Goal: Use online tool/utility: Utilize a website feature to perform a specific function

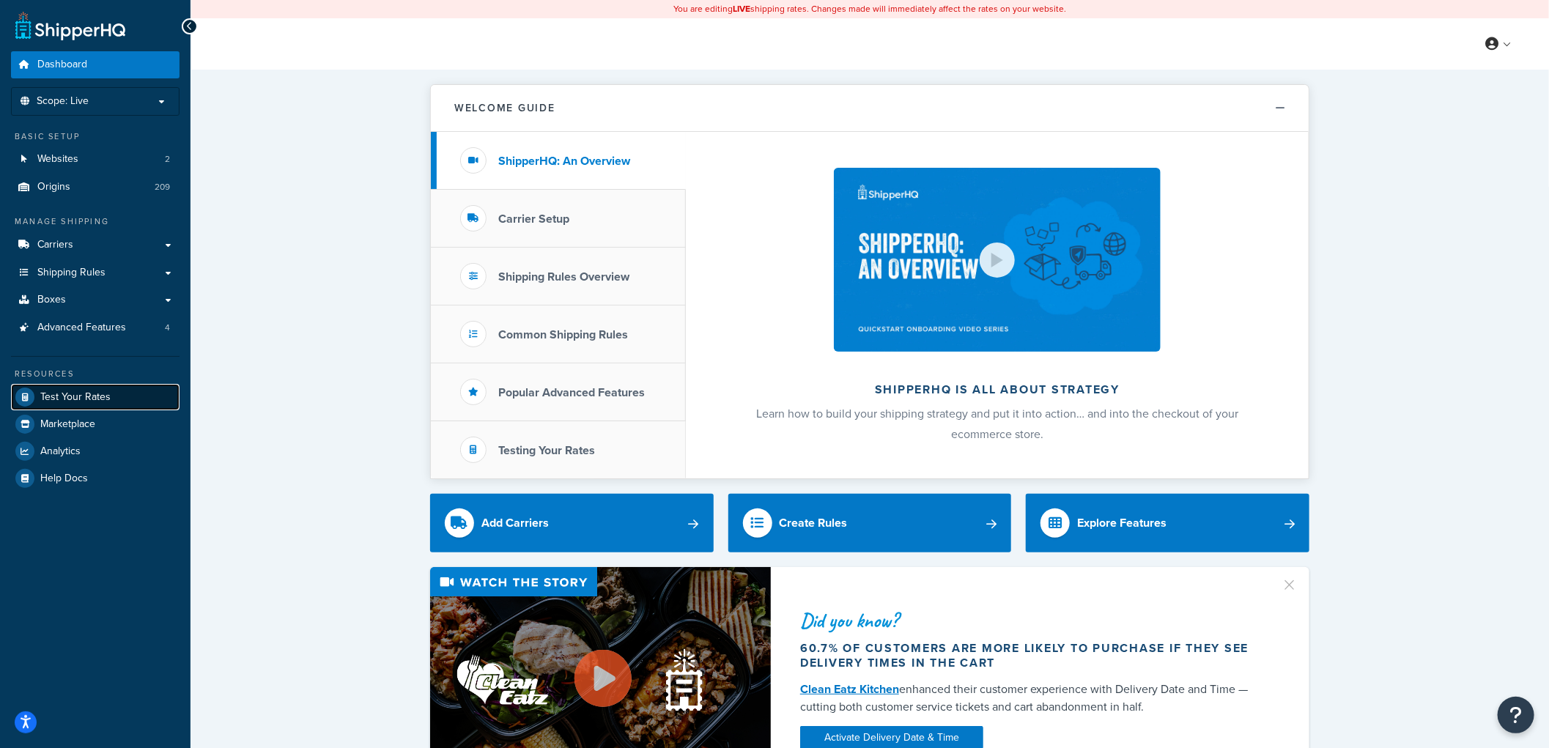
click at [91, 391] on span "Test Your Rates" at bounding box center [75, 397] width 70 height 12
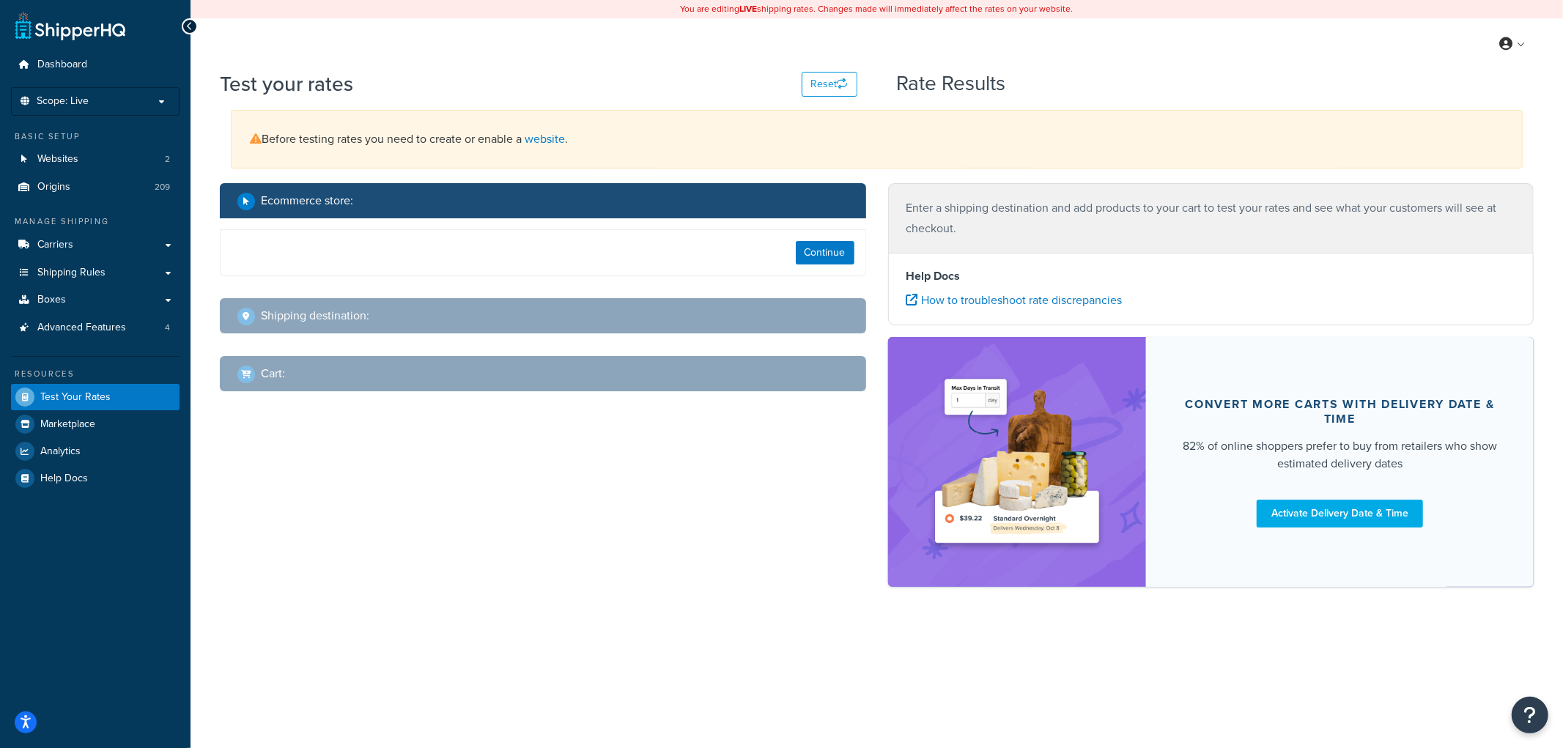
select select "[GEOGRAPHIC_DATA]"
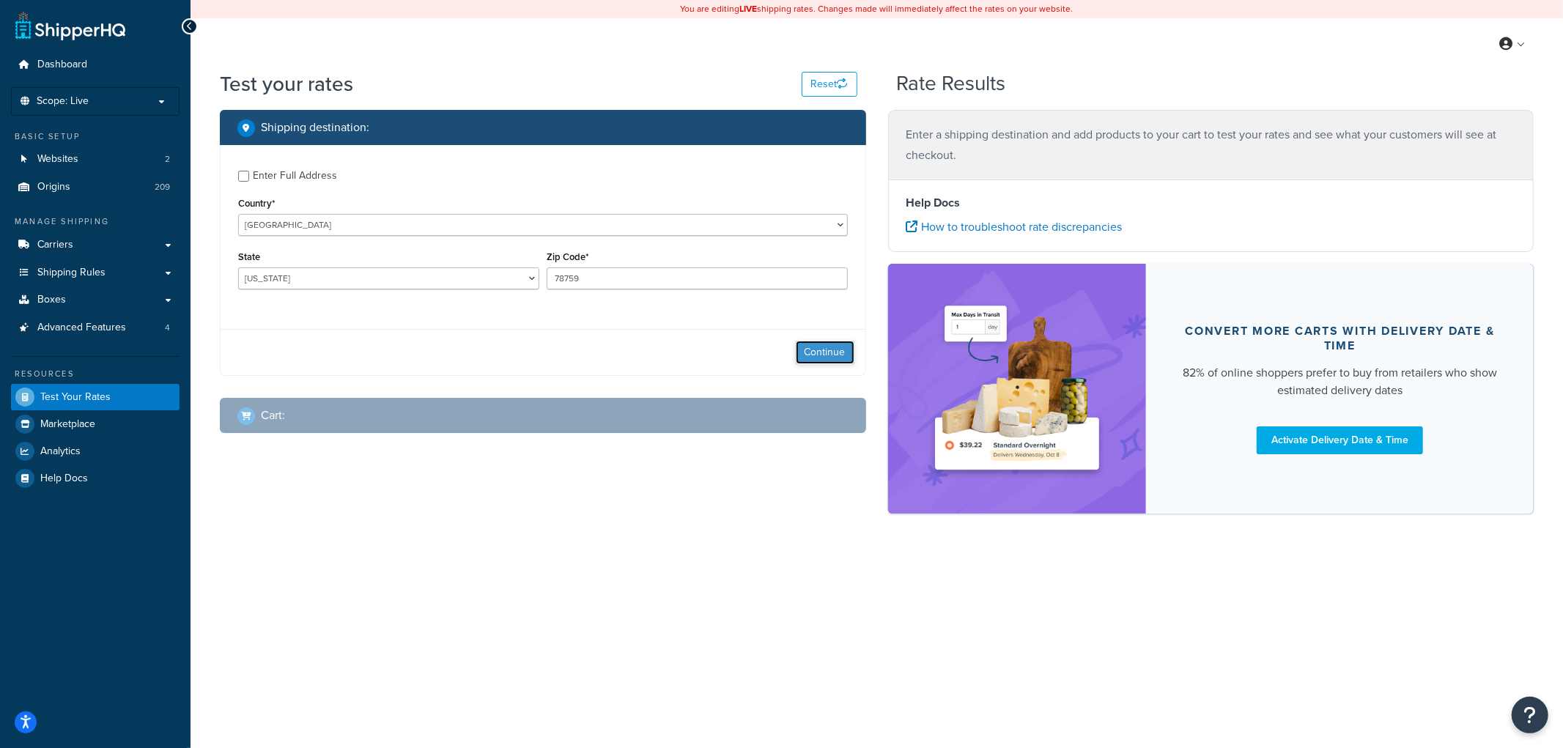
click at [826, 345] on button "Continue" at bounding box center [825, 352] width 59 height 23
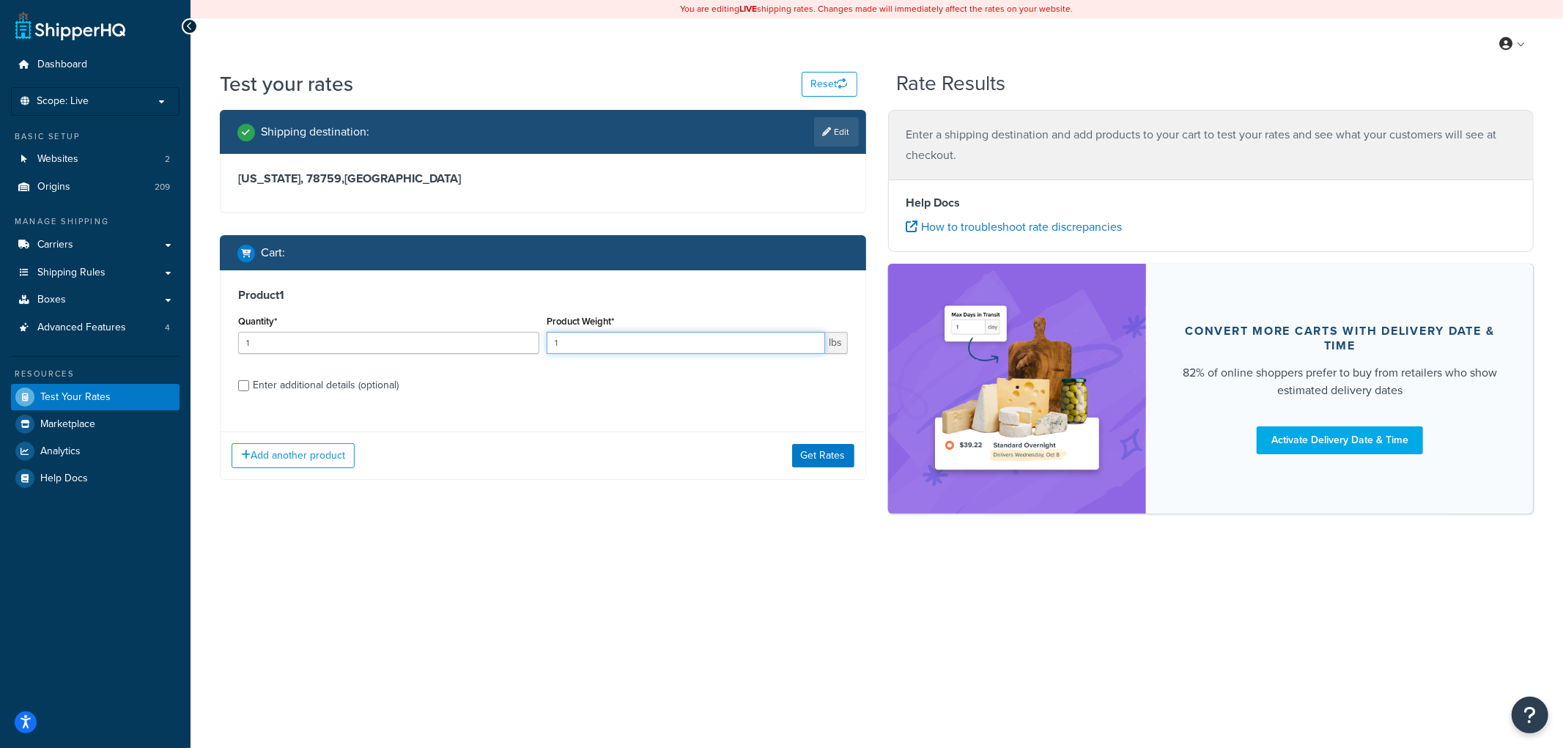
drag, startPoint x: 569, startPoint y: 347, endPoint x: 548, endPoint y: 342, distance: 21.7
click at [550, 343] on input "1" at bounding box center [686, 343] width 278 height 22
type input ".6"
click at [244, 381] on input "Enter additional details (optional)" at bounding box center [243, 385] width 11 height 11
checkbox input "true"
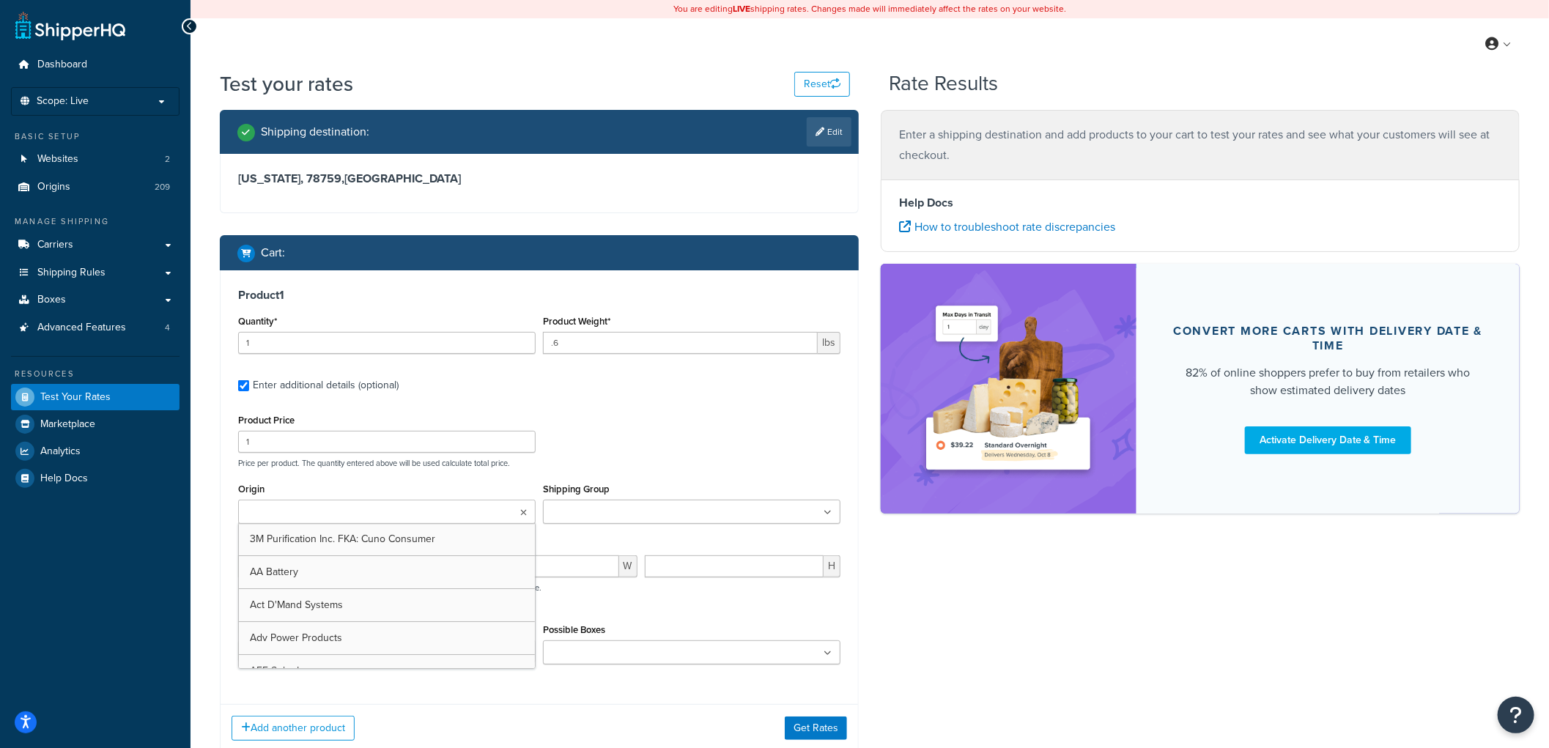
click at [526, 511] on icon at bounding box center [523, 512] width 7 height 9
click at [280, 513] on input "Origin" at bounding box center [307, 513] width 130 height 16
type input "silver"
click at [689, 435] on div "Product Price 1 Price per product. The quantity entered above will be used calc…" at bounding box center [539, 439] width 610 height 58
click at [427, 566] on span "L" at bounding box center [426, 570] width 15 height 22
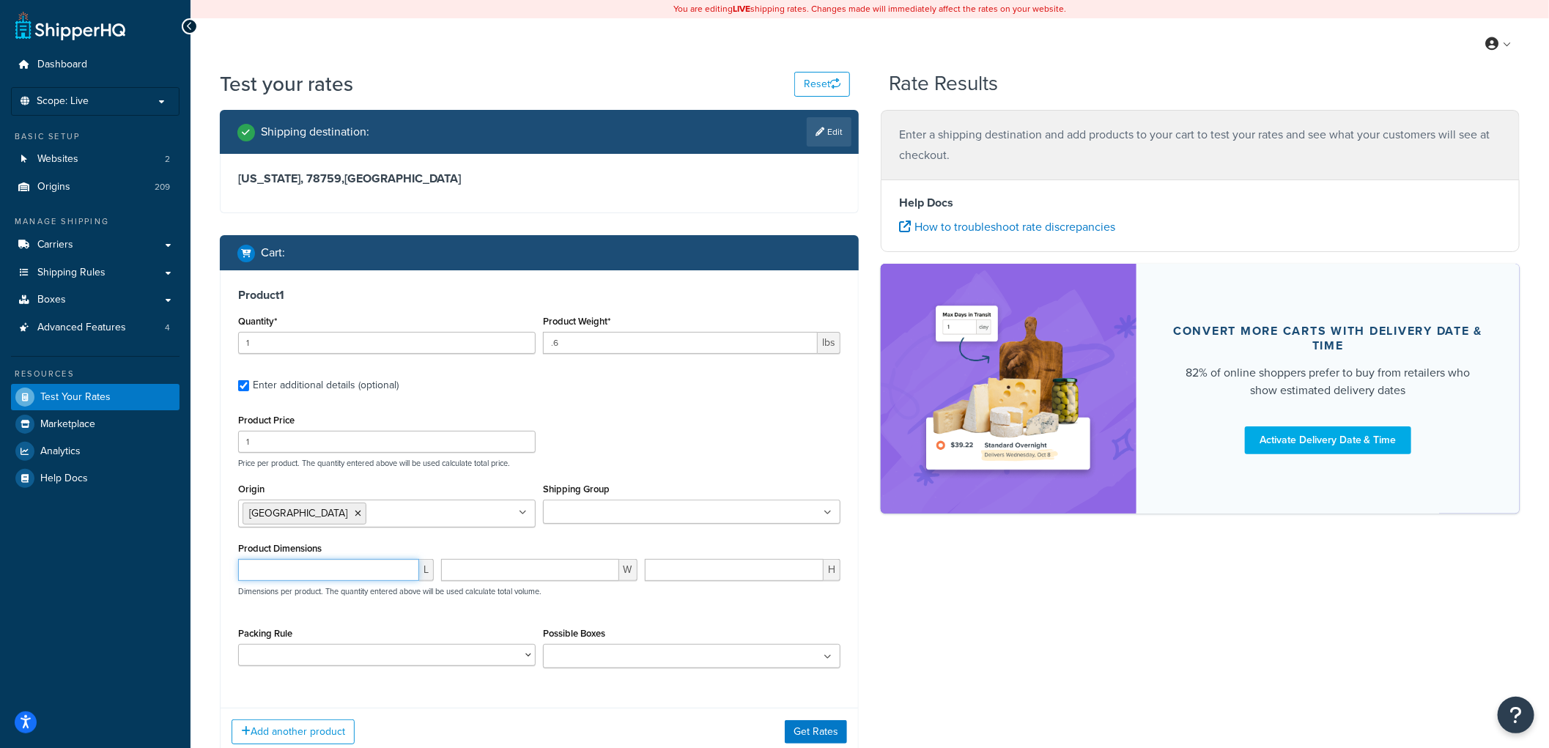
click at [331, 571] on input "number" at bounding box center [328, 570] width 181 height 22
type input "4"
click at [452, 574] on input "number" at bounding box center [529, 570] width 177 height 22
type input "3"
click at [660, 569] on input "number" at bounding box center [734, 570] width 179 height 22
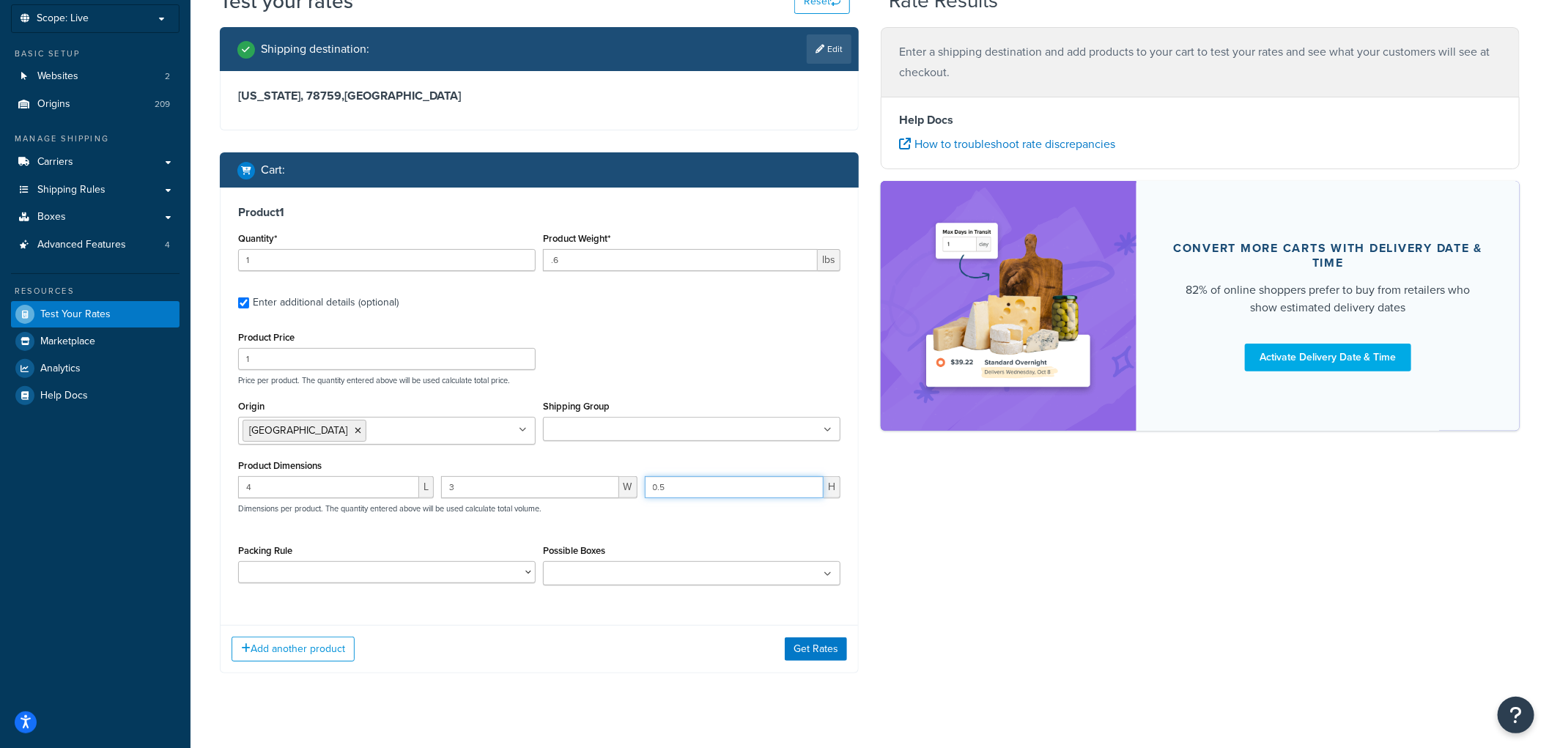
scroll to position [105, 0]
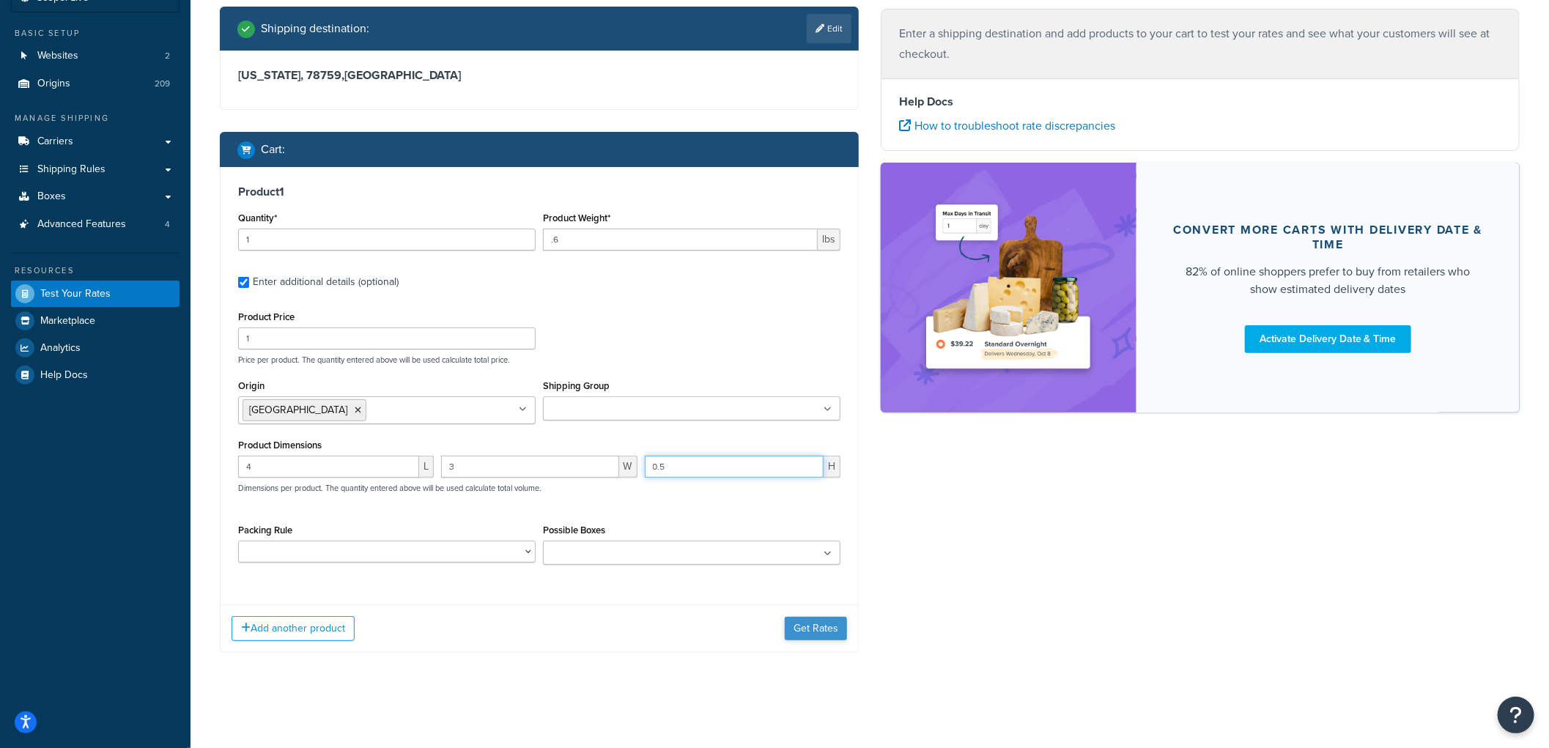
type input "0.5"
click at [819, 625] on button "Get Rates" at bounding box center [816, 628] width 62 height 23
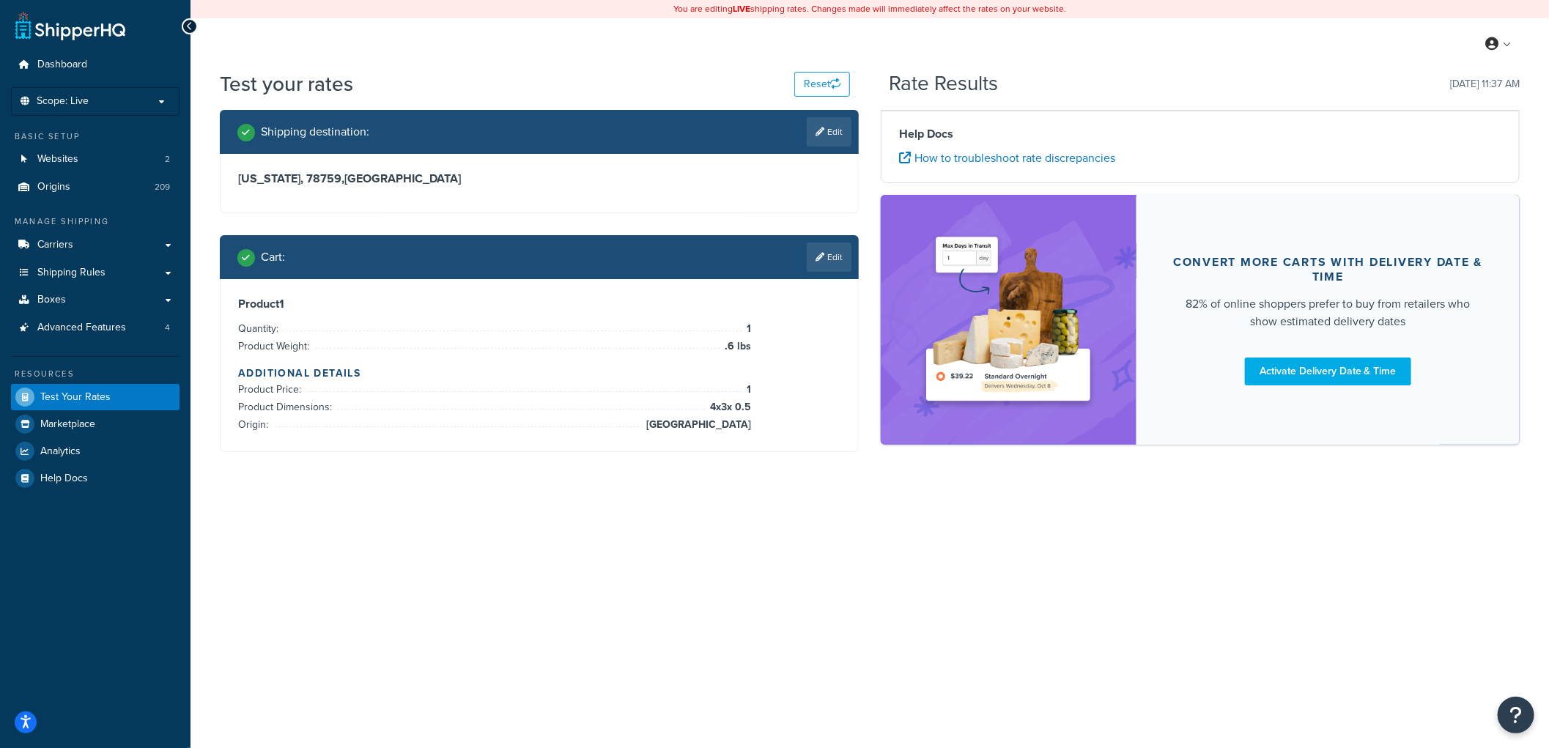
scroll to position [0, 0]
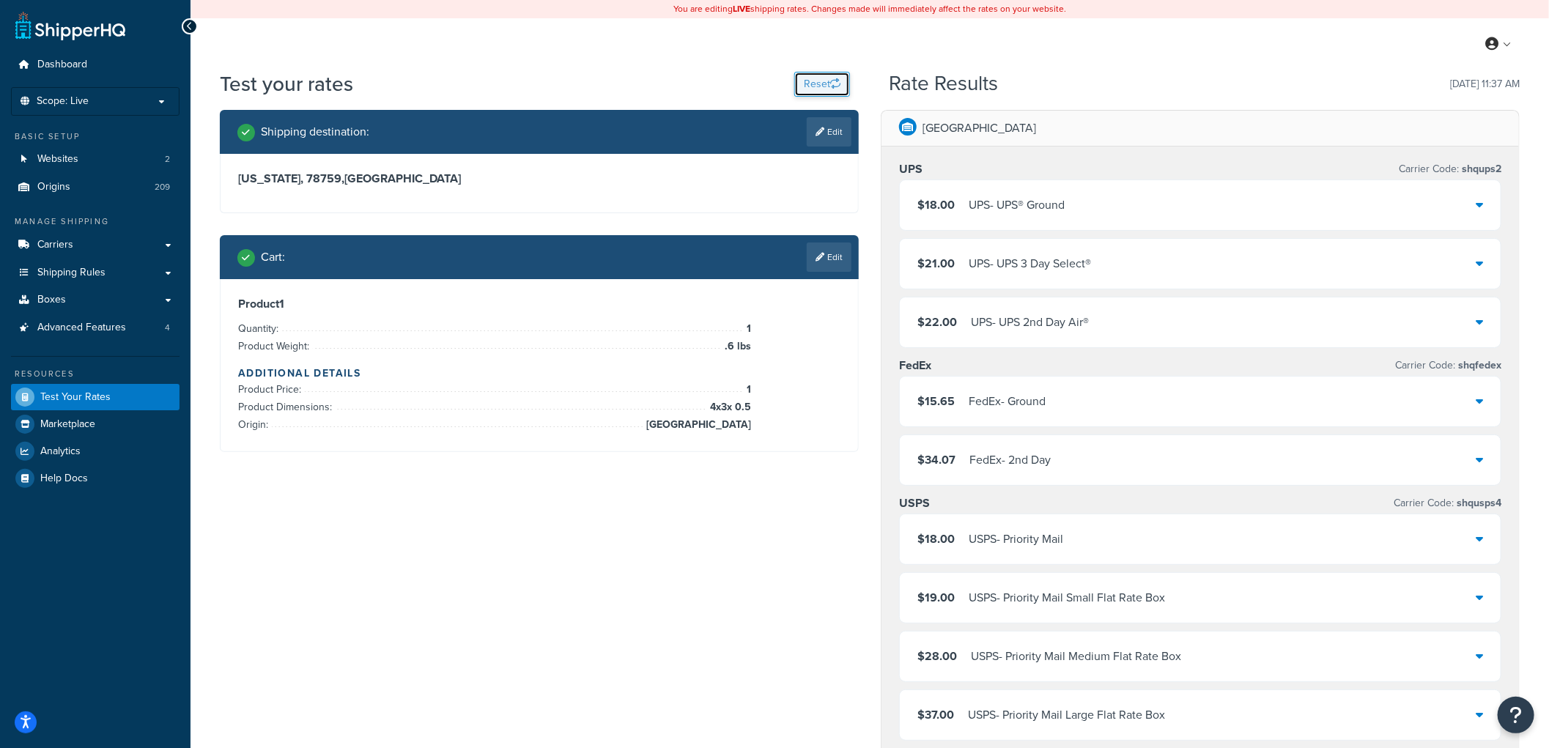
click at [810, 77] on button "Reset" at bounding box center [822, 84] width 56 height 25
select select "[GEOGRAPHIC_DATA]"
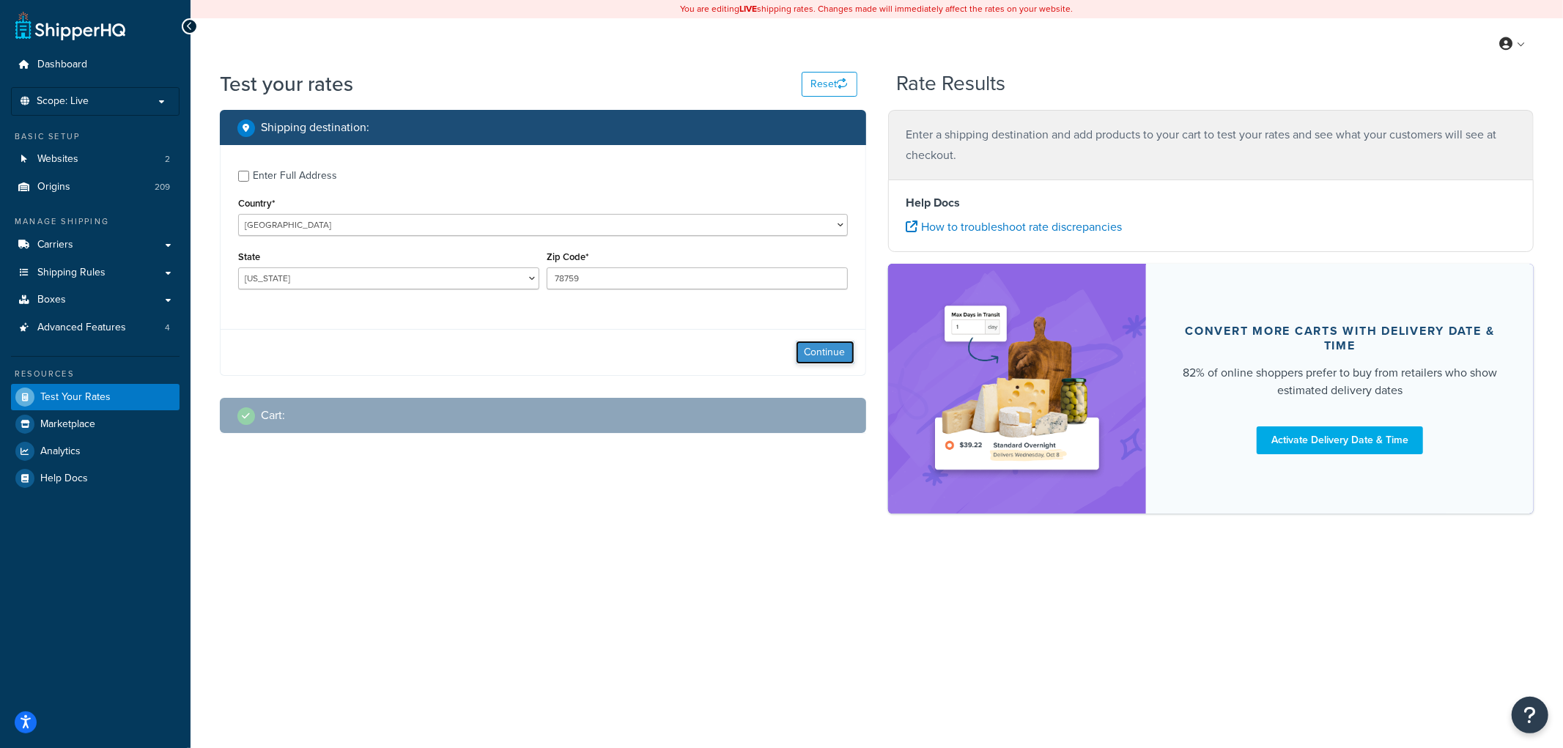
click at [821, 345] on button "Continue" at bounding box center [825, 352] width 59 height 23
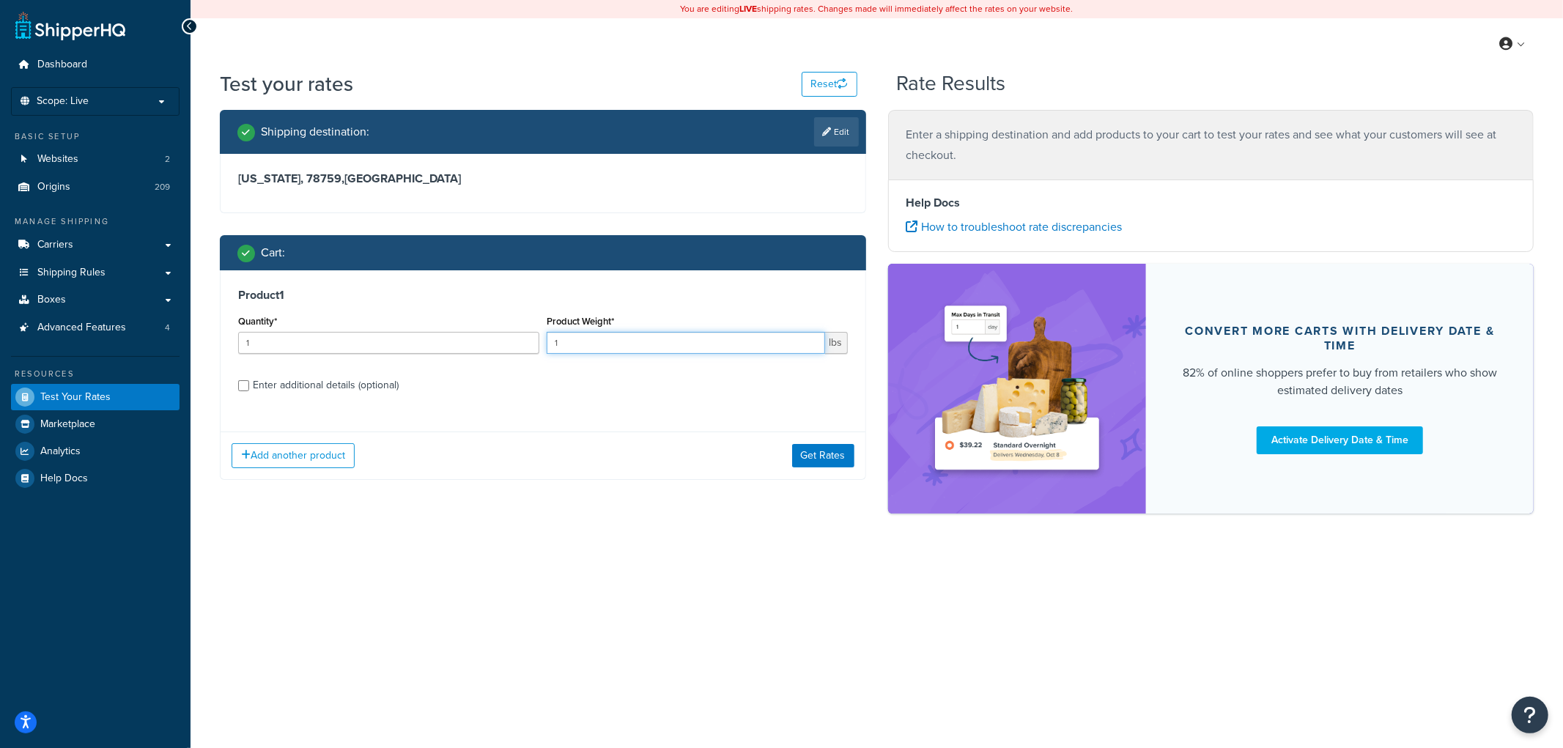
click at [560, 344] on input "1" at bounding box center [686, 343] width 278 height 22
type input "1.5"
click at [823, 451] on button "Get Rates" at bounding box center [823, 455] width 62 height 23
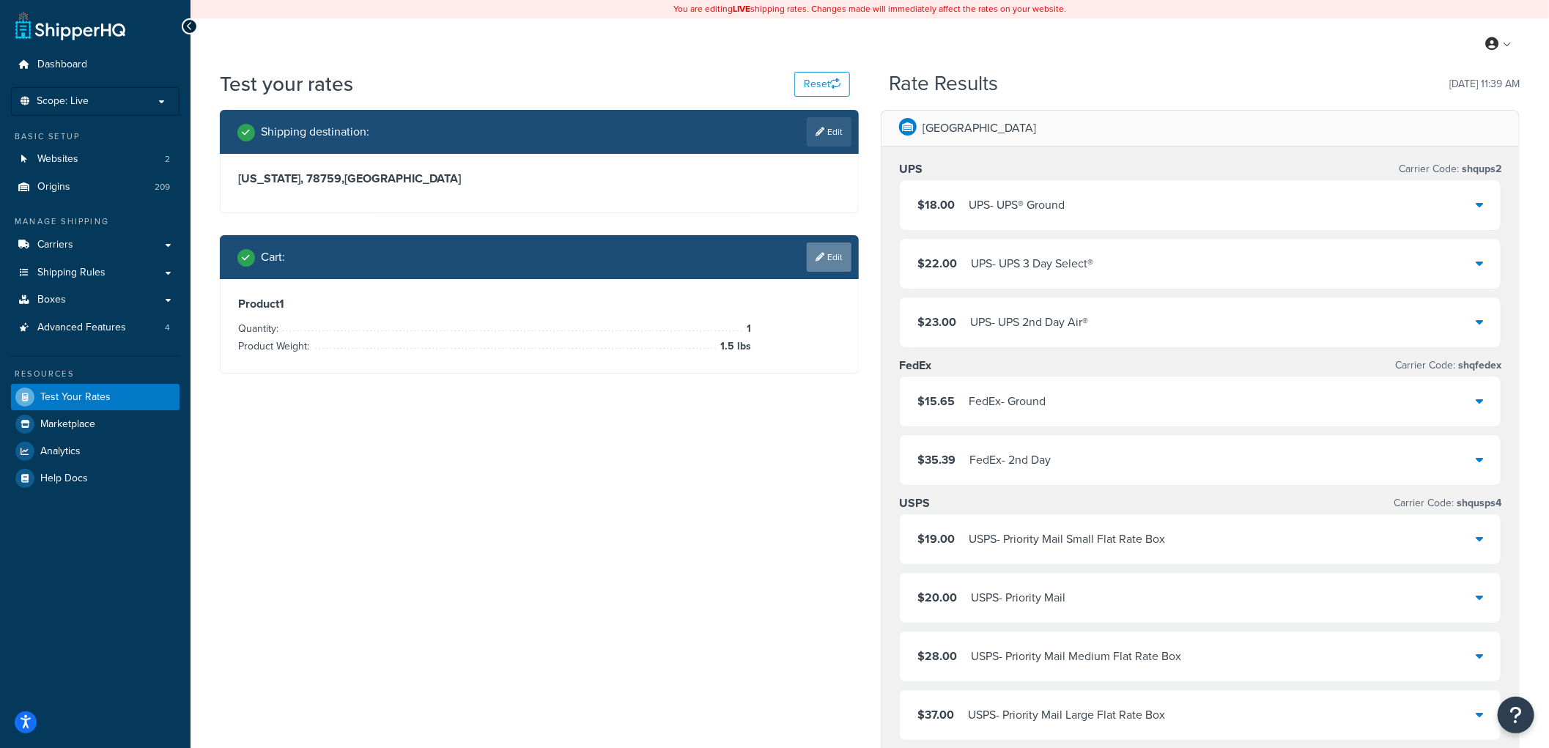
click at [832, 252] on link "Edit" at bounding box center [829, 256] width 45 height 29
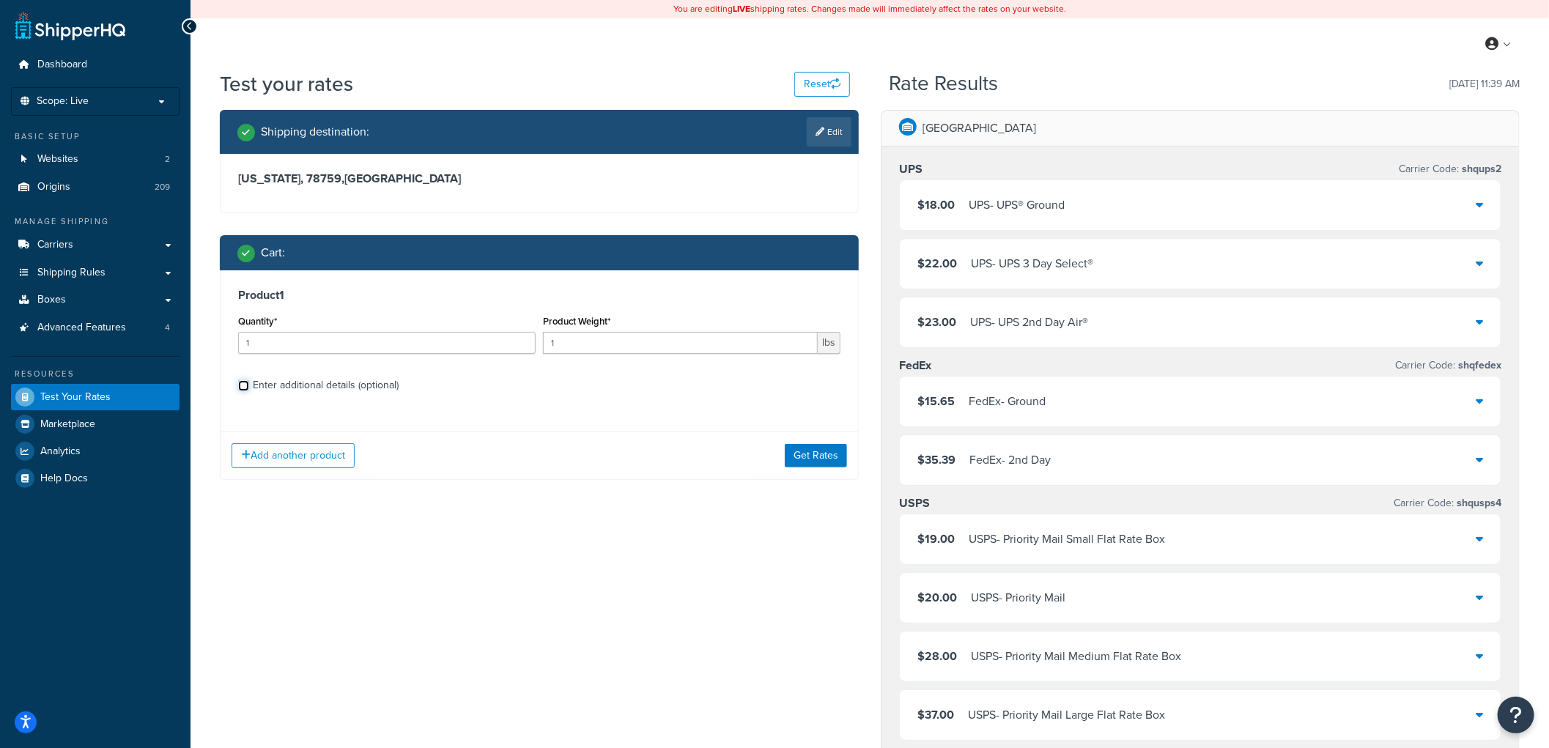
click at [242, 382] on input "Enter additional details (optional)" at bounding box center [243, 385] width 11 height 11
checkbox input "true"
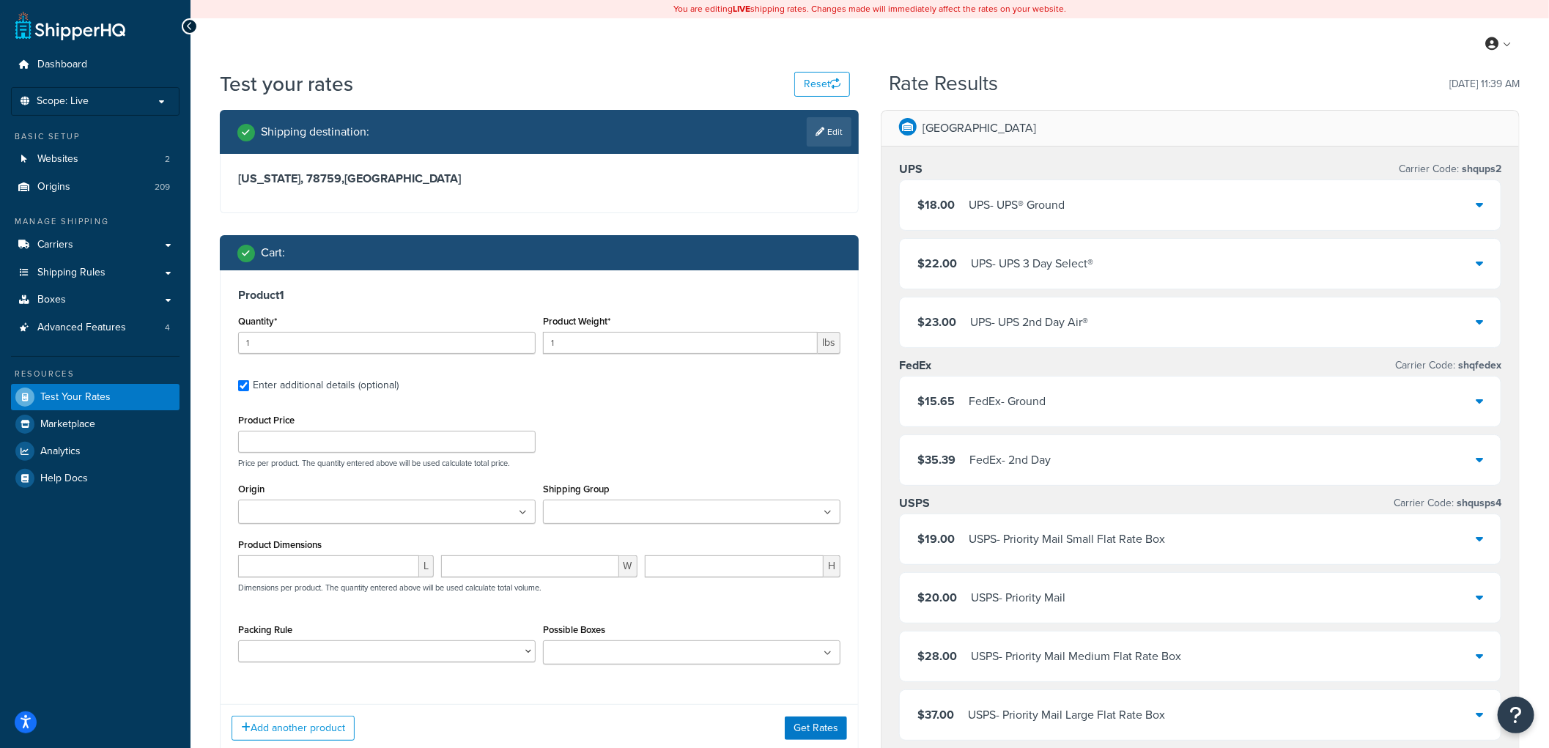
click at [245, 511] on input "Origin" at bounding box center [307, 513] width 130 height 16
type input "silv"
click at [630, 444] on div "Product Price Price per product. The quantity entered above will be used calcul…" at bounding box center [539, 439] width 610 height 58
click at [426, 565] on span "L" at bounding box center [426, 570] width 15 height 22
click at [405, 563] on input "number" at bounding box center [328, 570] width 181 height 22
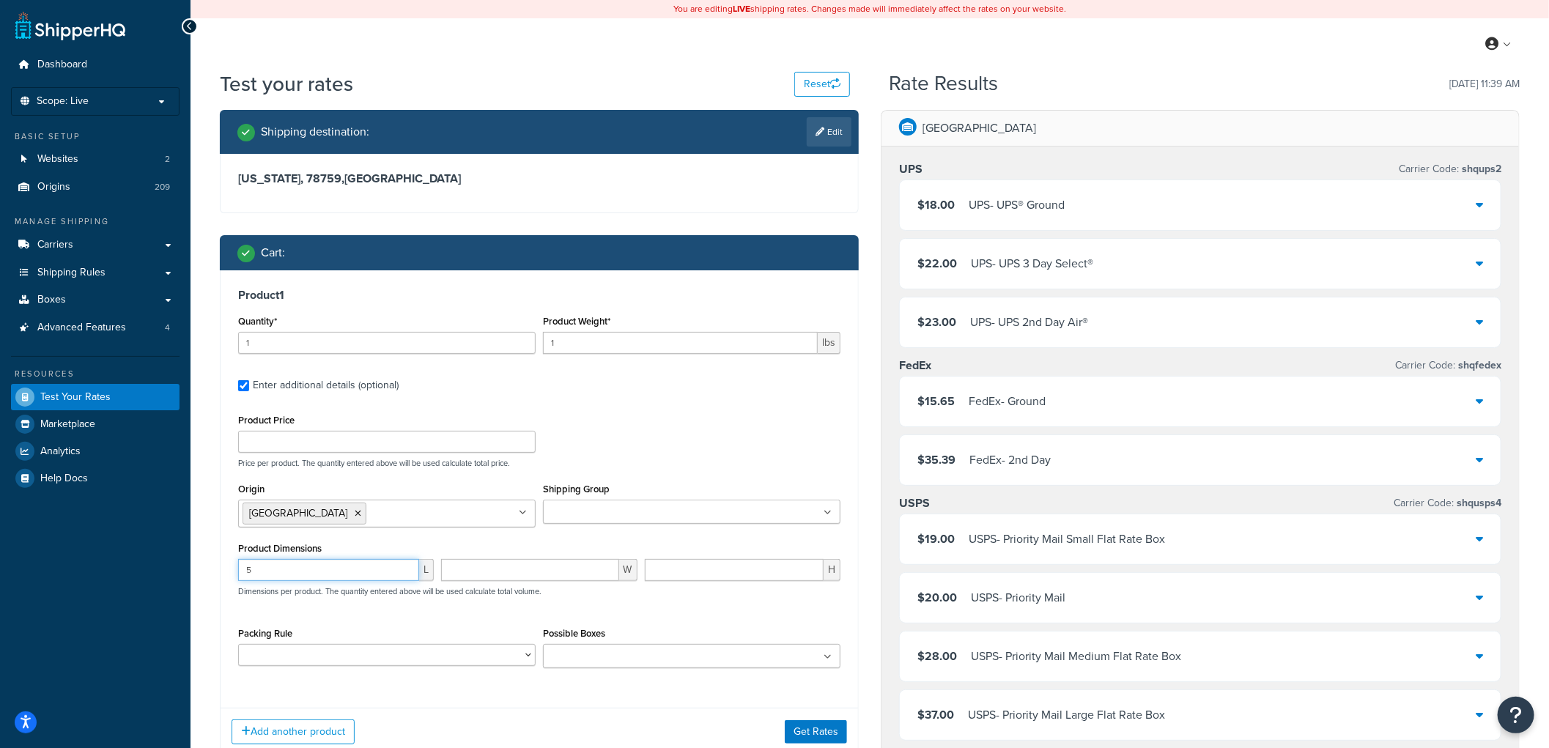
type input "5"
click at [472, 570] on input "number" at bounding box center [529, 570] width 177 height 22
type input "5"
click at [654, 570] on input "number" at bounding box center [734, 570] width 179 height 22
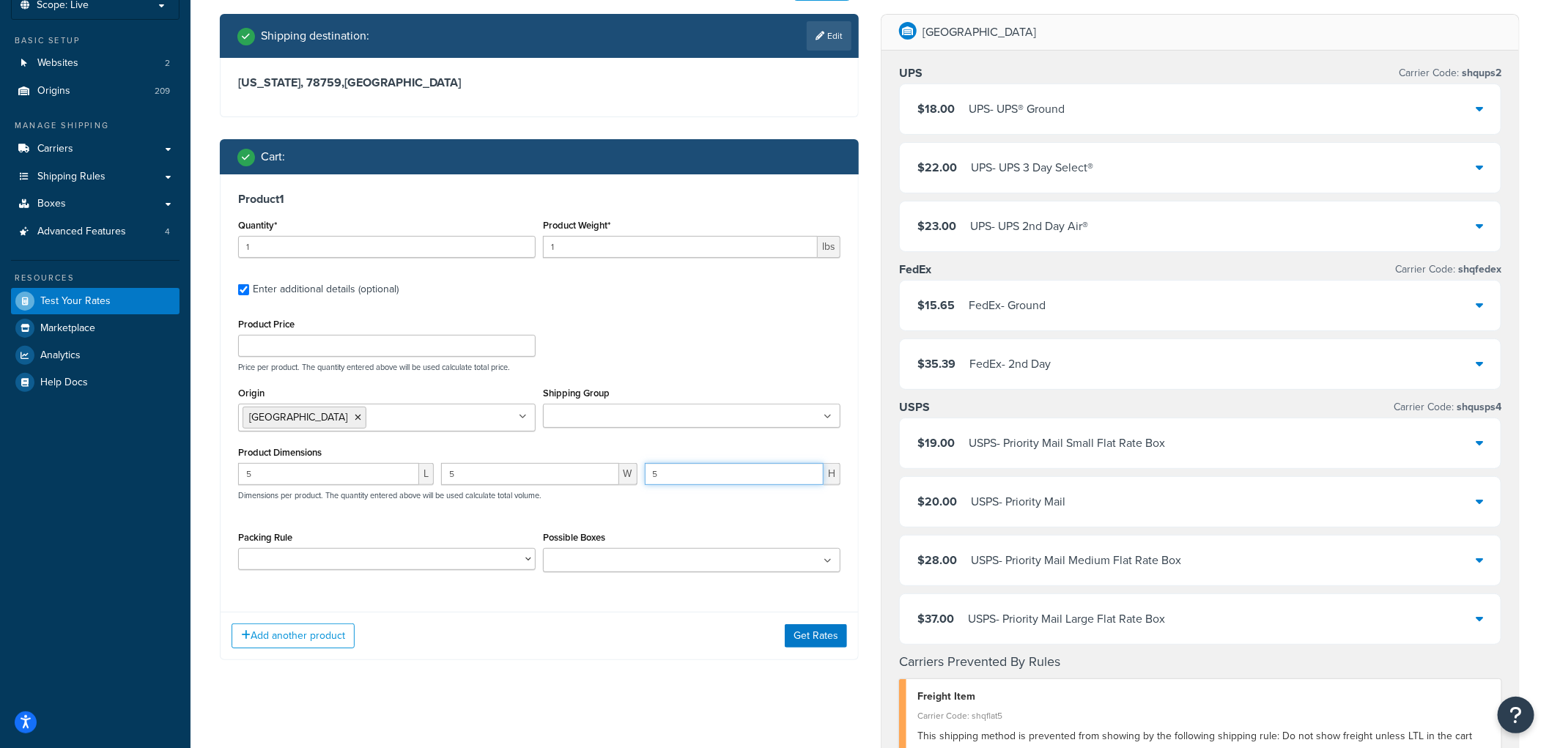
scroll to position [108, 0]
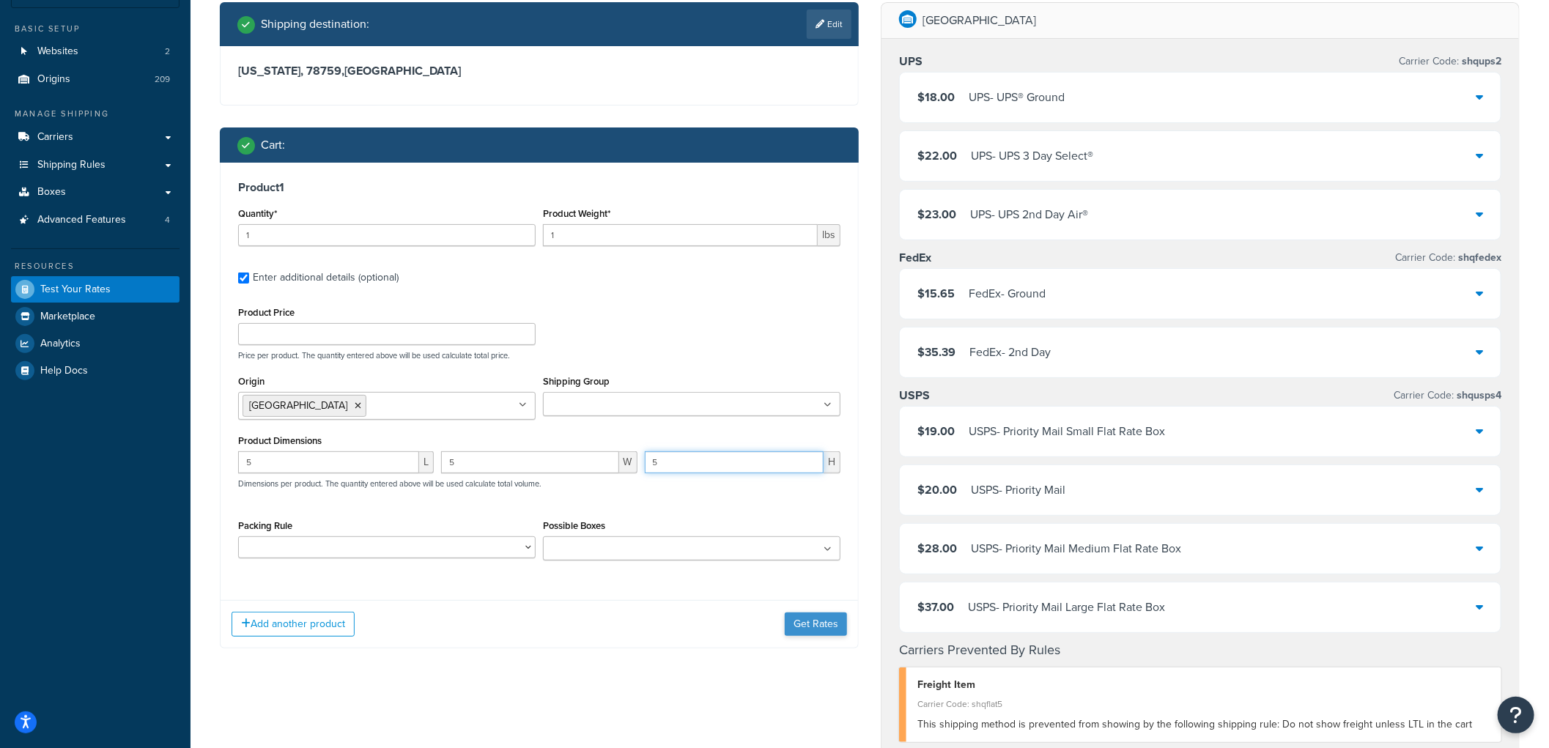
type input "5"
click at [818, 619] on button "Get Rates" at bounding box center [816, 623] width 62 height 23
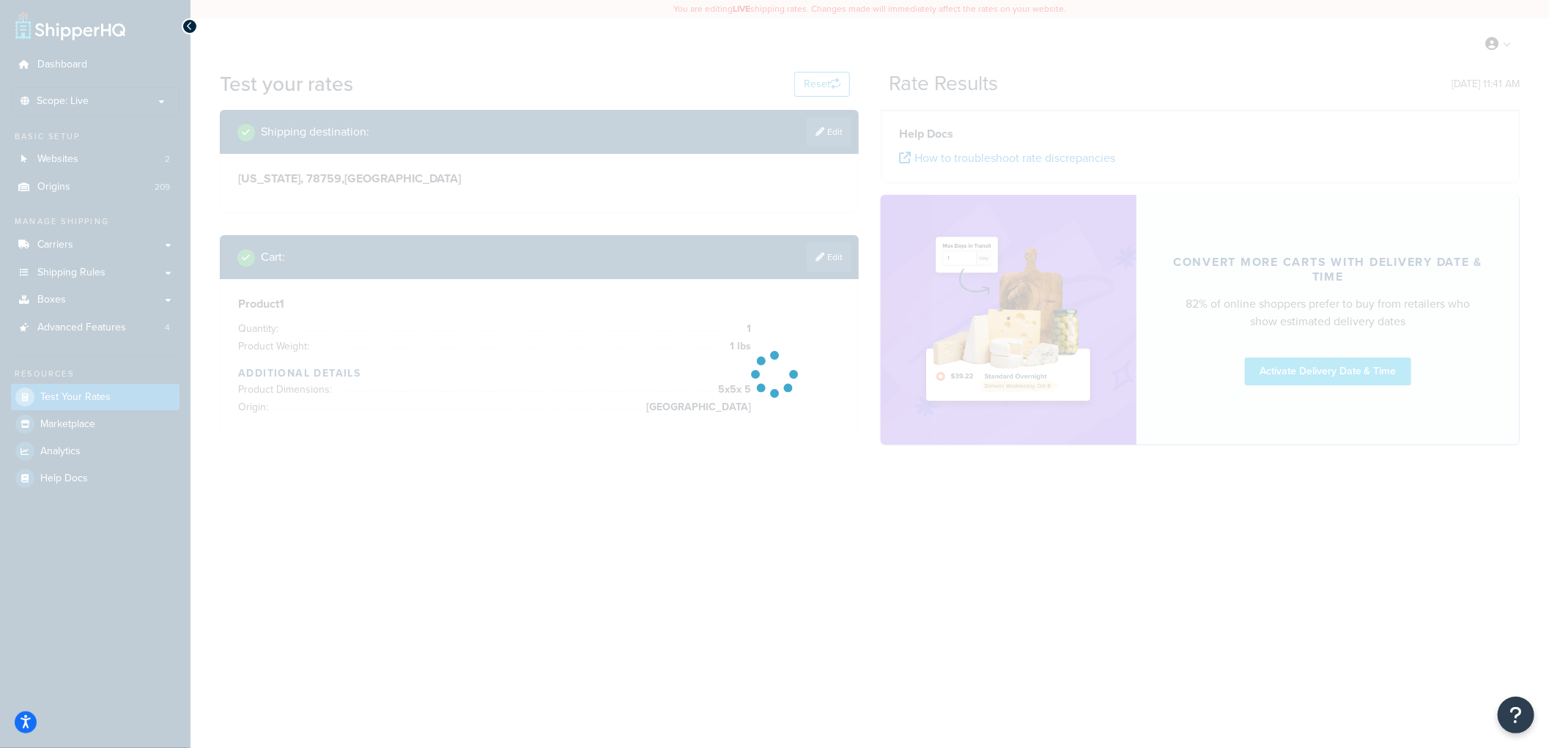
scroll to position [0, 0]
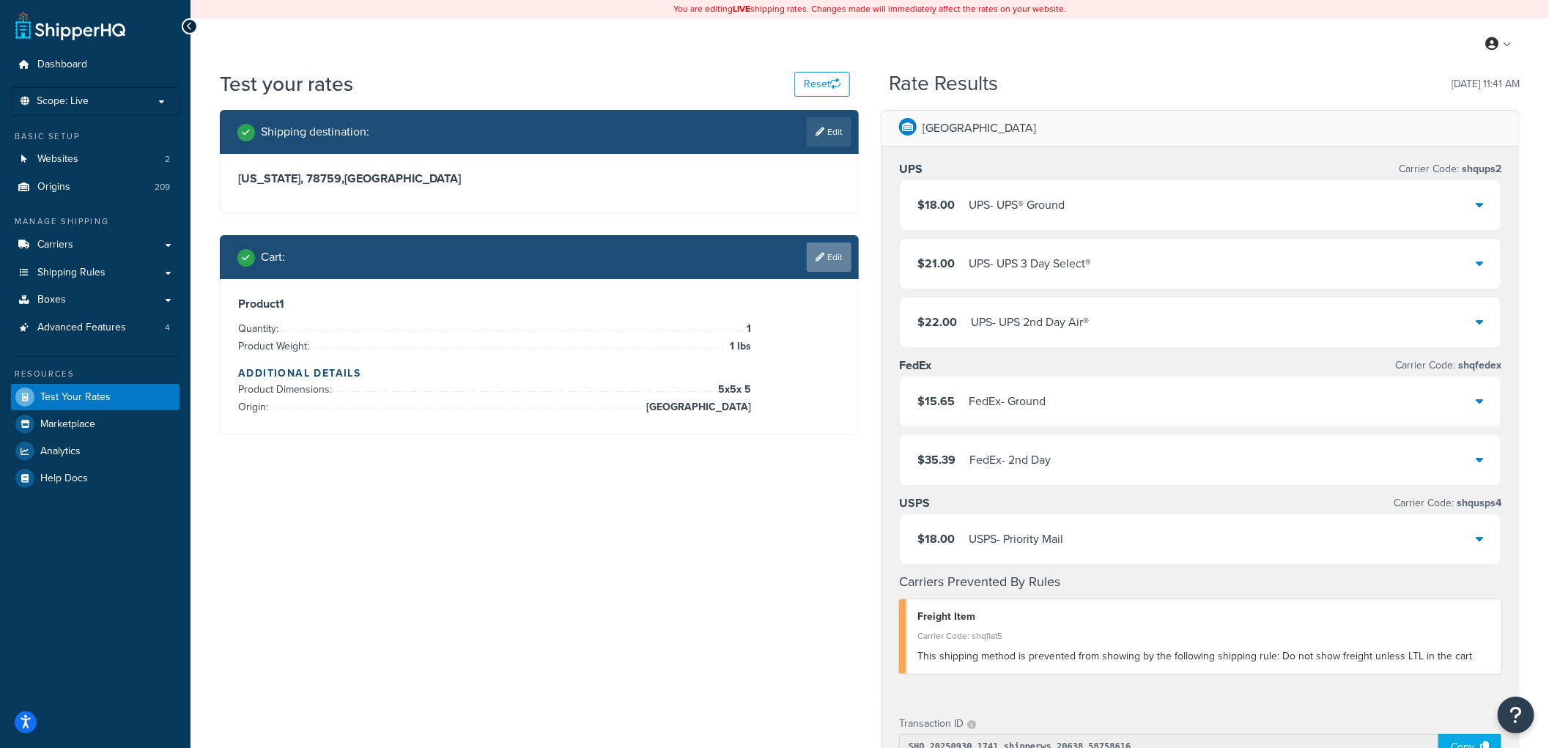
click at [835, 251] on link "Edit" at bounding box center [829, 256] width 45 height 29
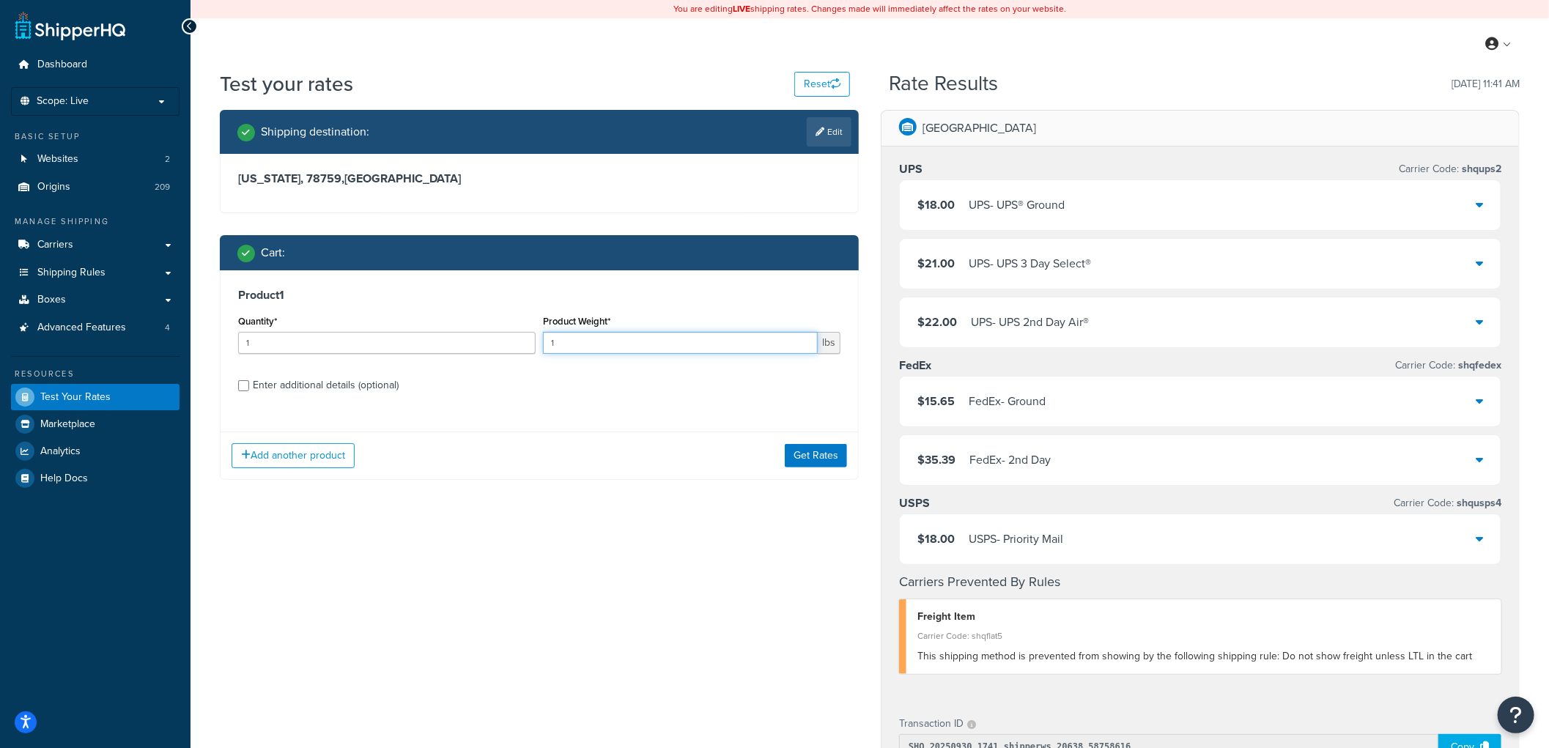
click at [566, 346] on input "1" at bounding box center [680, 343] width 275 height 22
drag, startPoint x: 560, startPoint y: 338, endPoint x: 551, endPoint y: 337, distance: 8.9
click at [551, 337] on input "15" at bounding box center [680, 343] width 275 height 22
type input "1.5"
click at [815, 448] on button "Get Rates" at bounding box center [816, 455] width 62 height 23
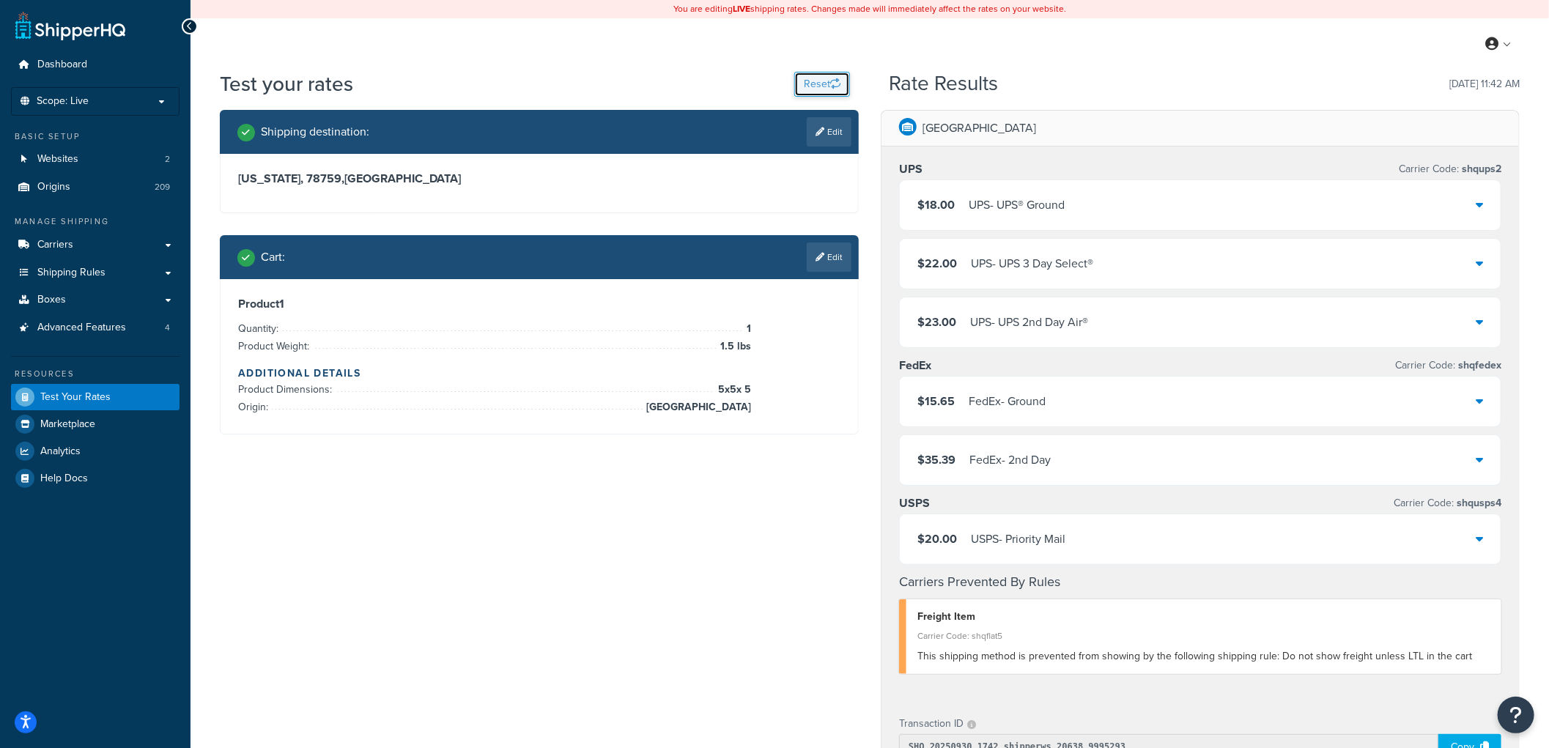
click at [810, 82] on button "Reset" at bounding box center [822, 84] width 56 height 25
select select "[GEOGRAPHIC_DATA]"
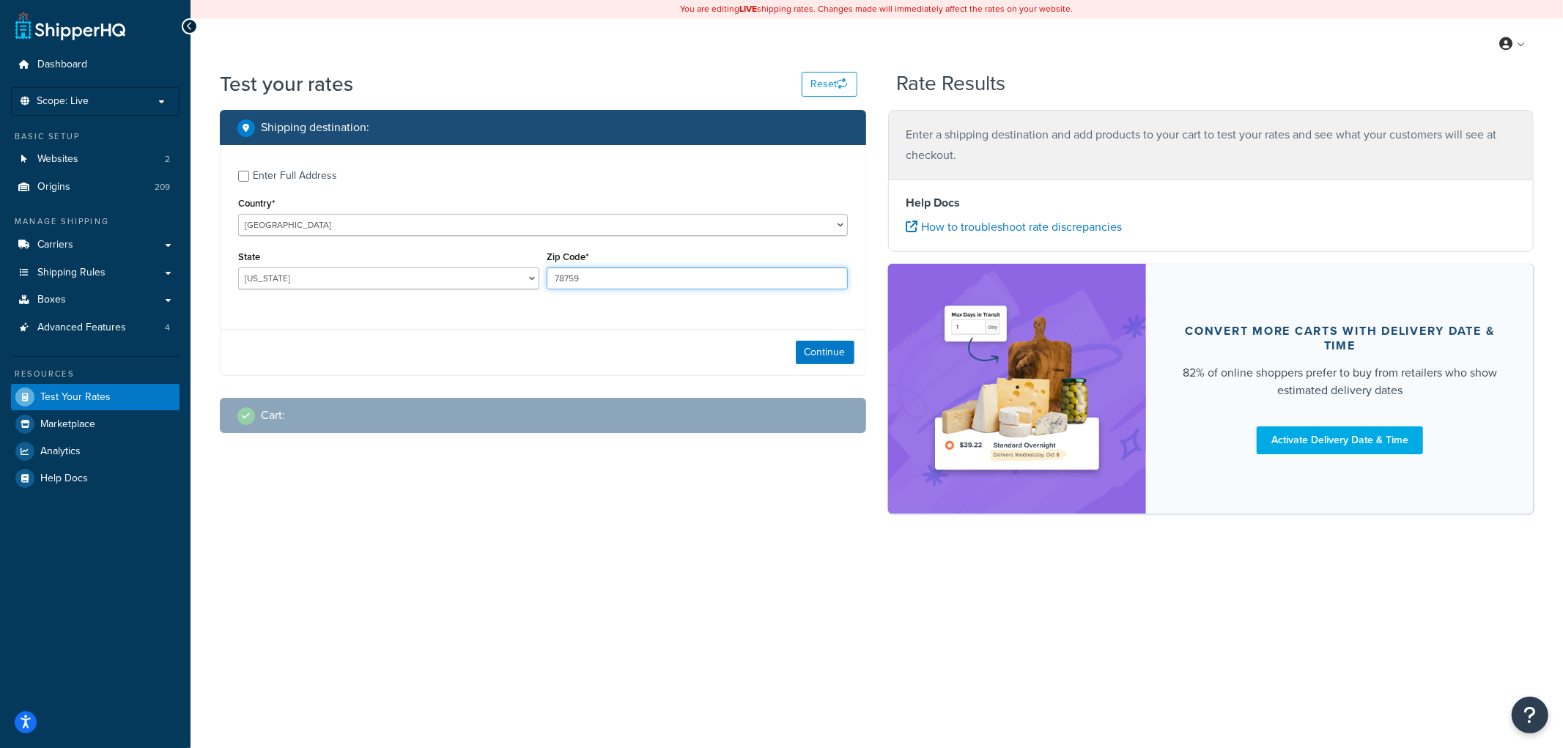
drag, startPoint x: 591, startPoint y: 280, endPoint x: 535, endPoint y: 281, distance: 56.4
click at [535, 281] on div "State [US_STATE] [US_STATE] [US_STATE] [US_STATE] [US_STATE] Armed Forces Ameri…" at bounding box center [542, 273] width 617 height 53
type input "32097"
click at [823, 349] on button "Continue" at bounding box center [825, 352] width 59 height 23
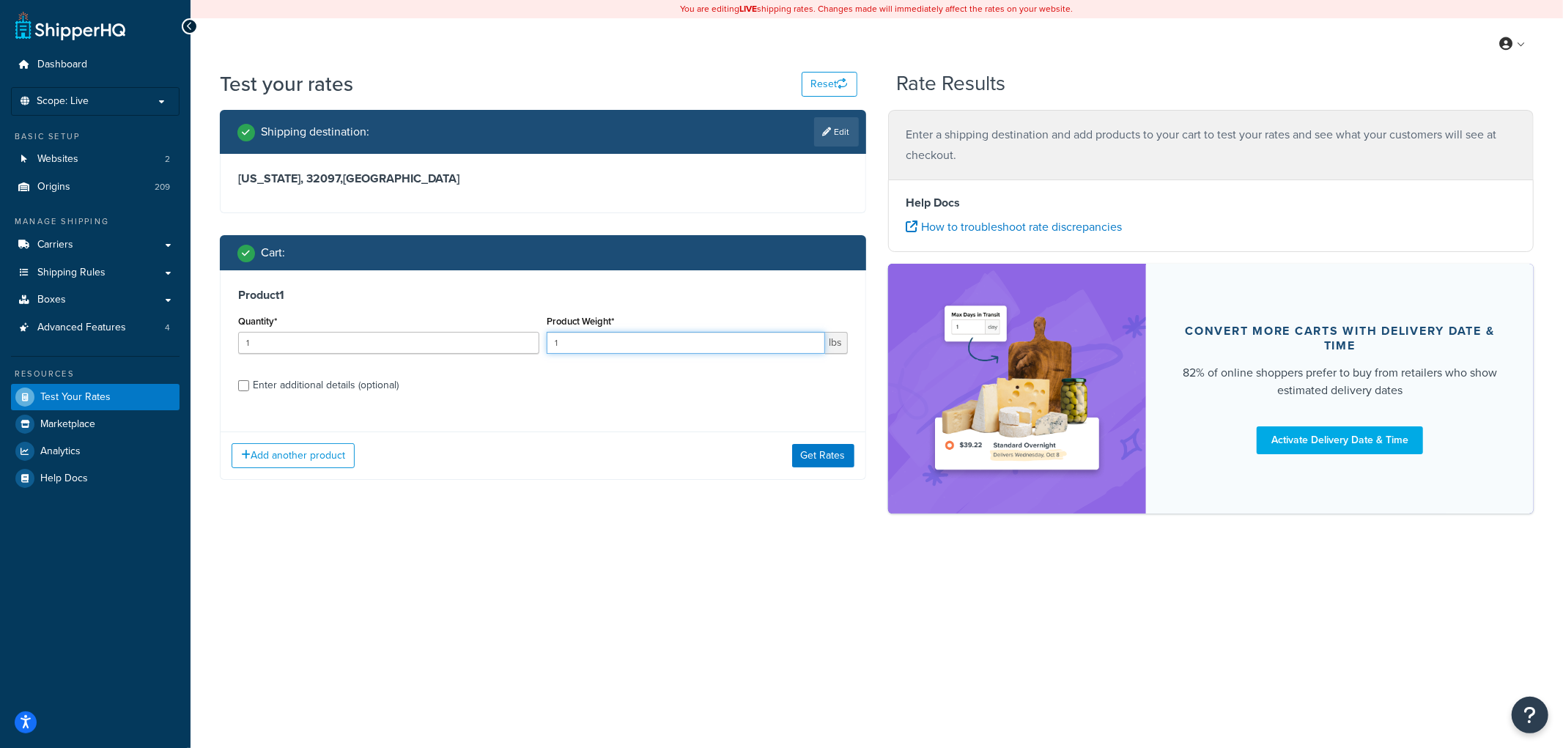
drag, startPoint x: 563, startPoint y: 341, endPoint x: 544, endPoint y: 343, distance: 19.1
click at [544, 343] on div "Product Weight* 1 lbs" at bounding box center [697, 337] width 308 height 53
type input "4.8"
click at [240, 382] on input "Enter additional details (optional)" at bounding box center [243, 385] width 11 height 11
checkbox input "true"
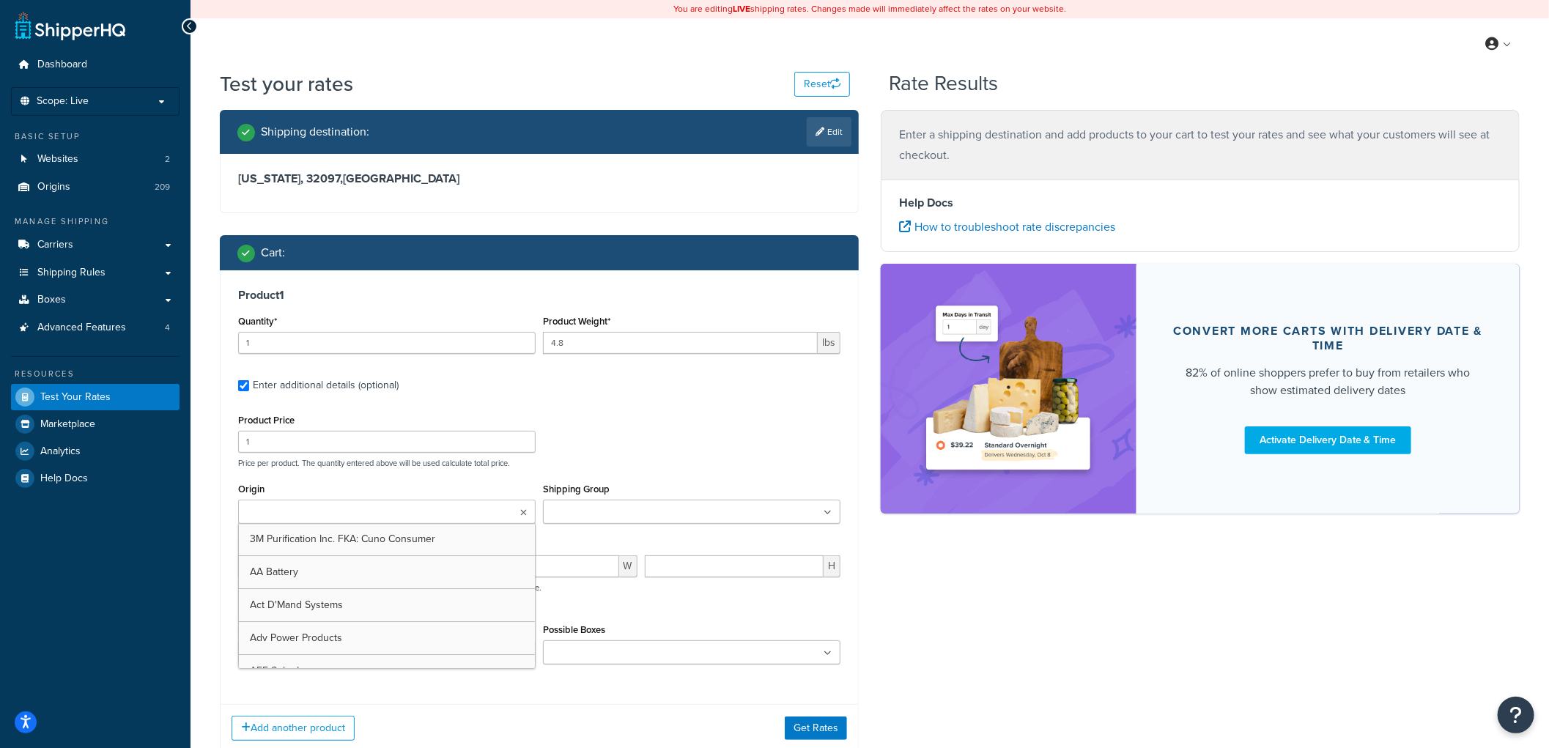
click at [398, 506] on ul at bounding box center [386, 512] width 297 height 24
type input "silv"
click at [647, 448] on div "Product Price 1 Price per product. The quantity entered above will be used calc…" at bounding box center [539, 439] width 610 height 58
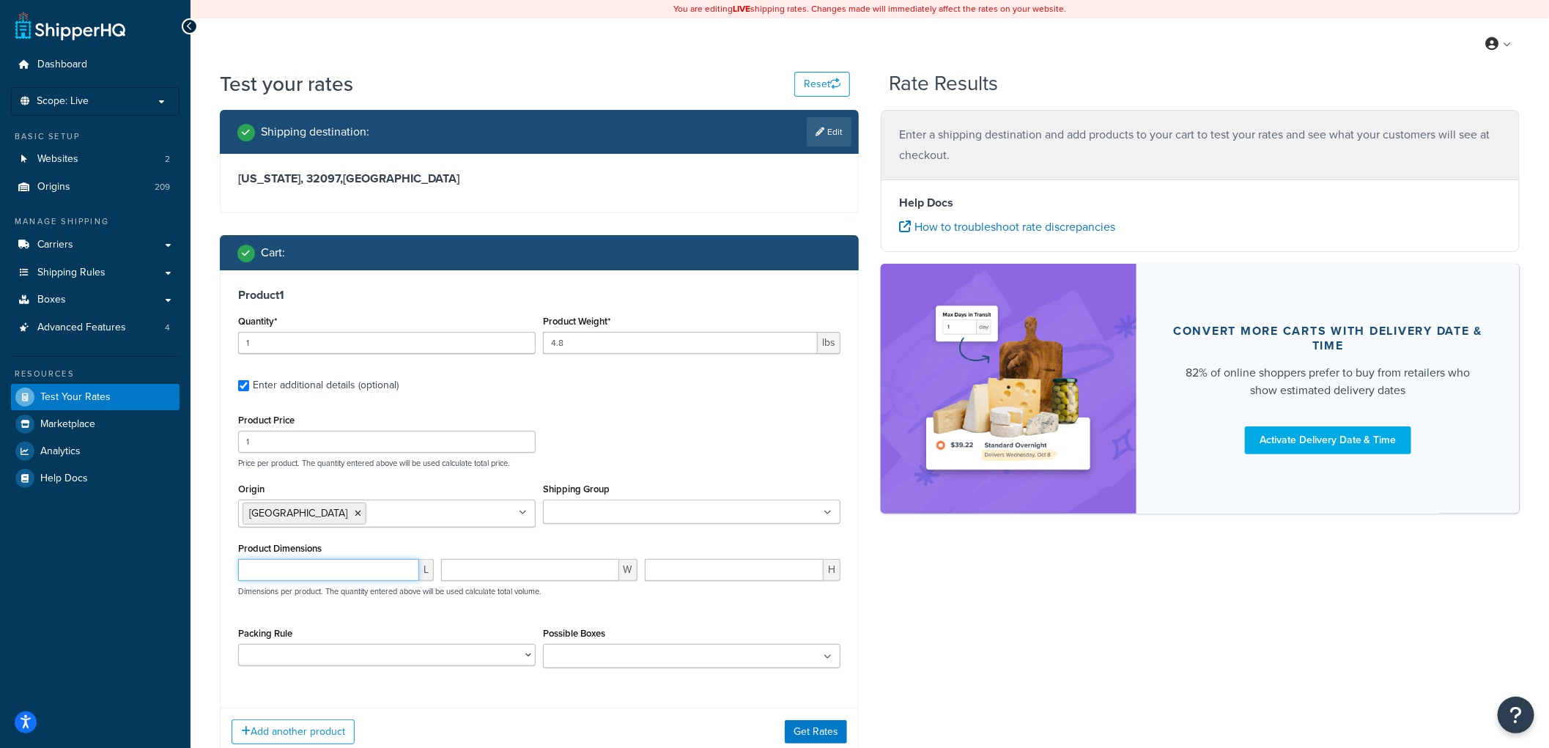
click at [242, 569] on input "number" at bounding box center [328, 570] width 181 height 22
type input "12"
type input "6"
drag, startPoint x: 274, startPoint y: 440, endPoint x: 205, endPoint y: 437, distance: 68.9
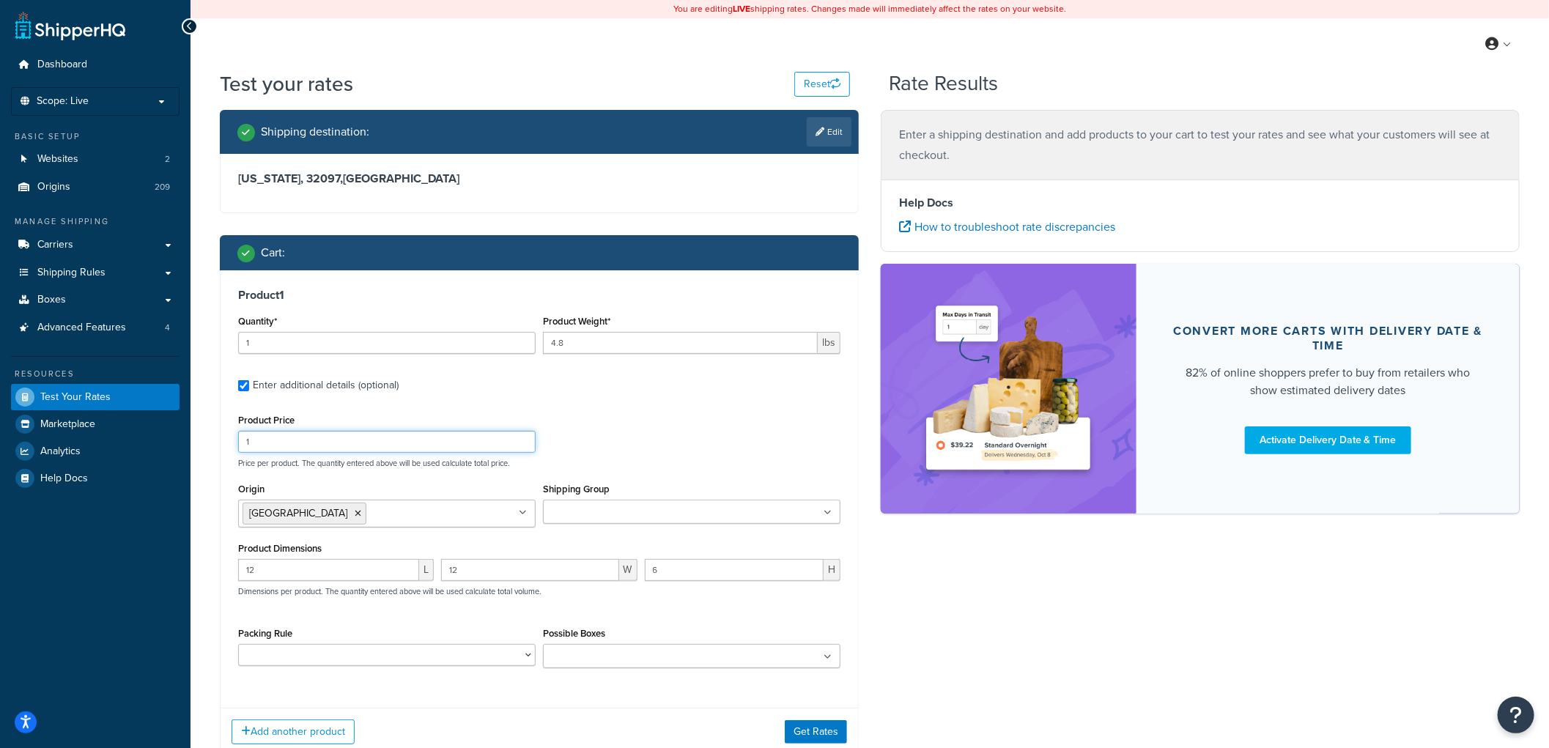
click at [209, 437] on div "Shipping destination : Edit [US_STATE], 32097 , [GEOGRAPHIC_DATA] Cart : Produc…" at bounding box center [539, 444] width 661 height 668
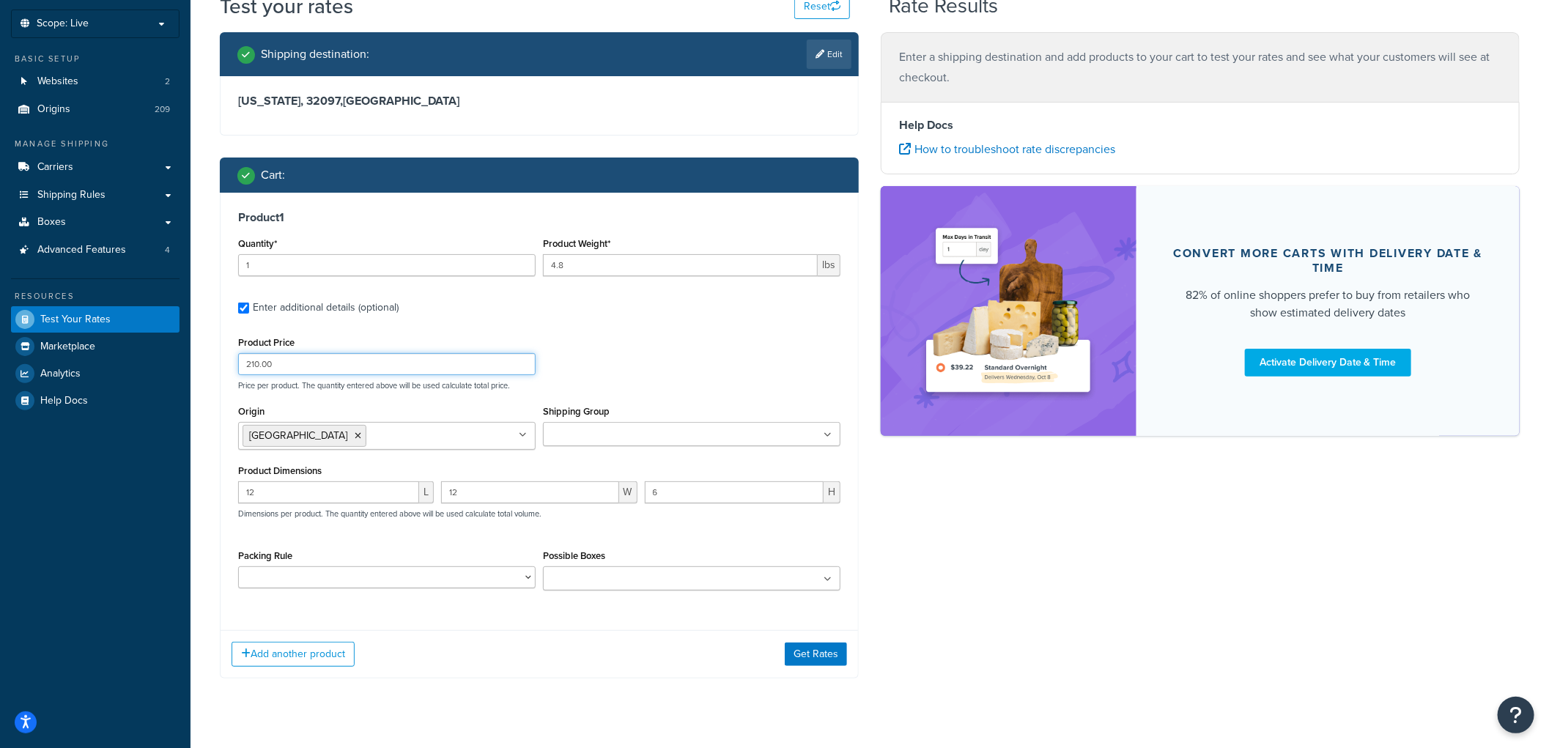
scroll to position [105, 0]
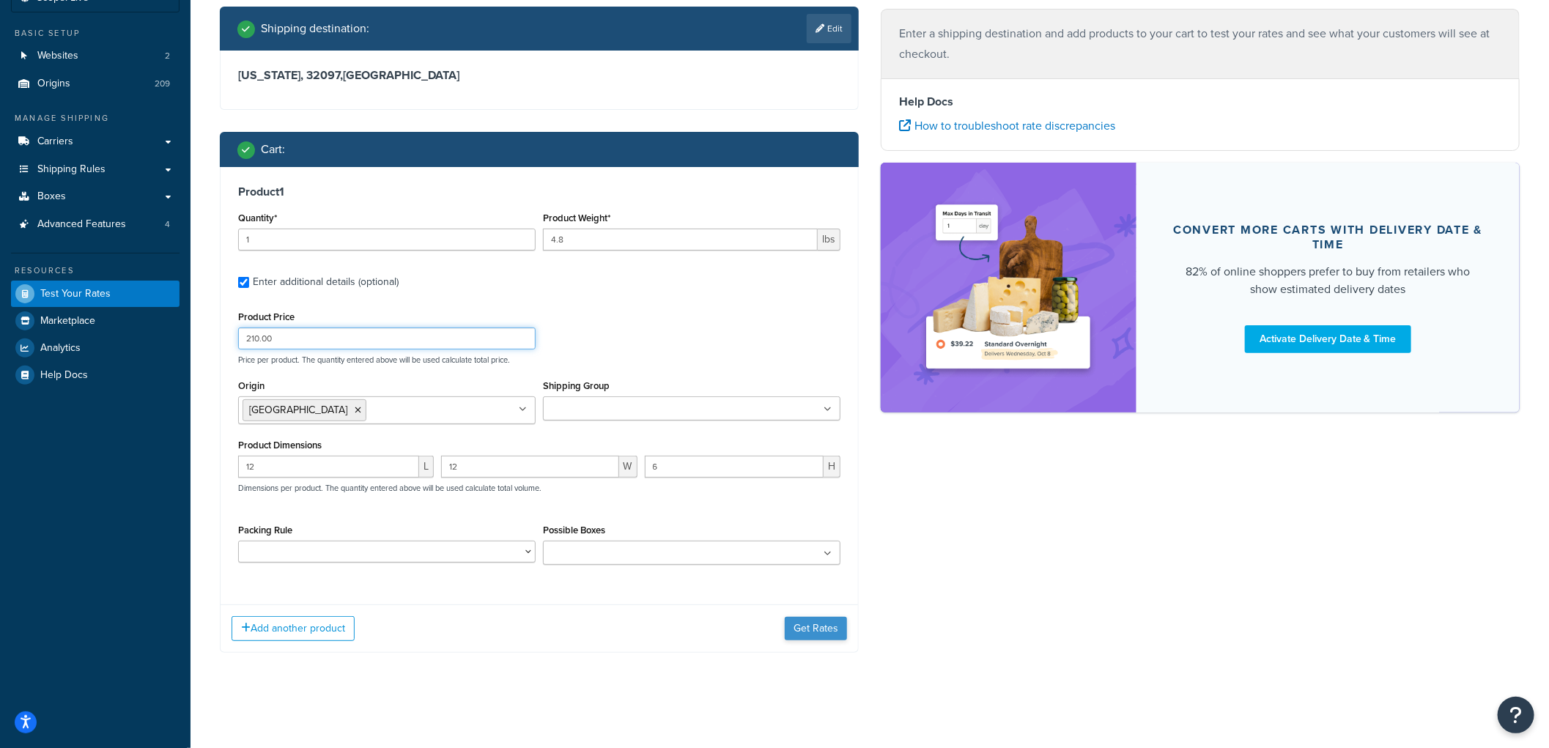
type input "210.00"
click at [815, 620] on button "Get Rates" at bounding box center [816, 628] width 62 height 23
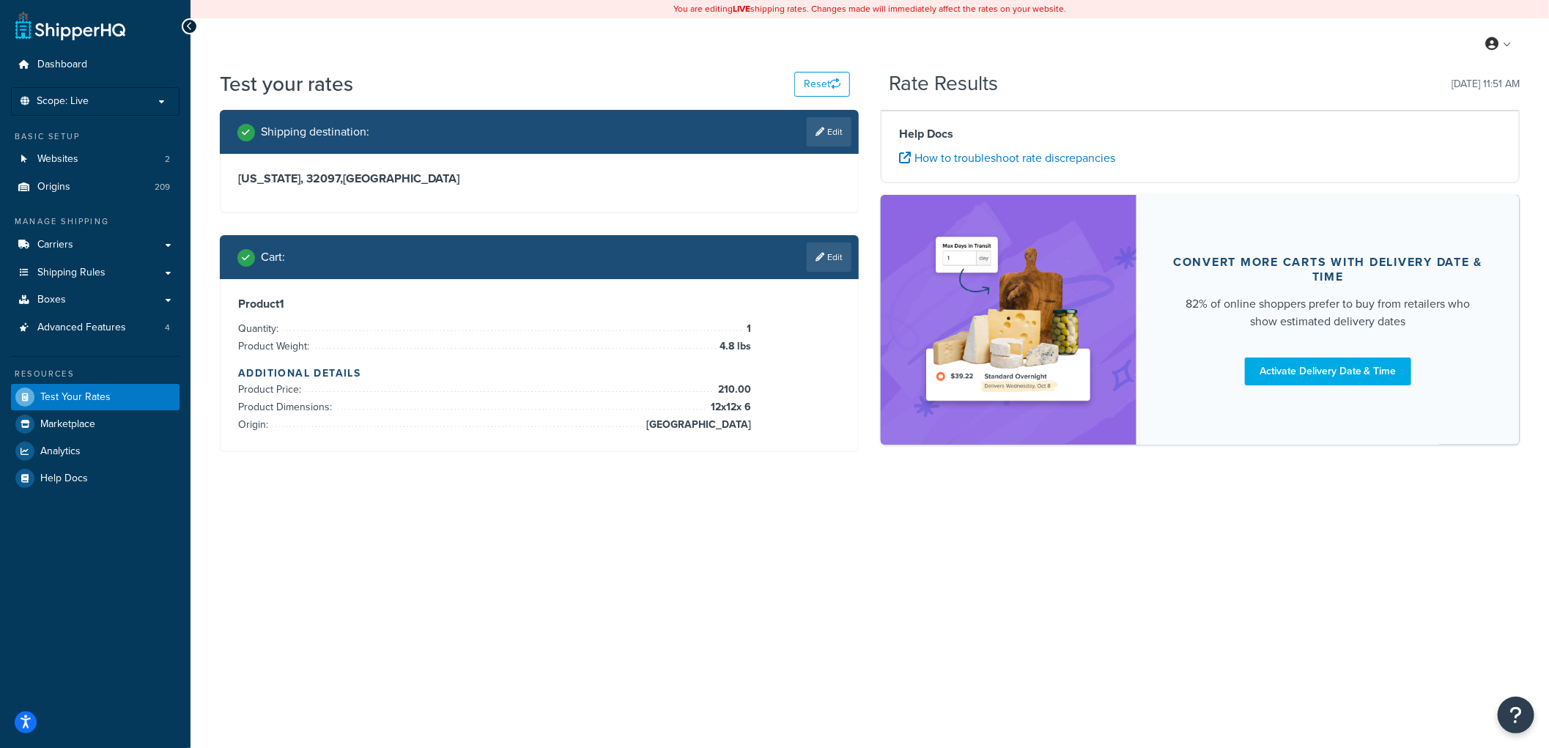
scroll to position [0, 0]
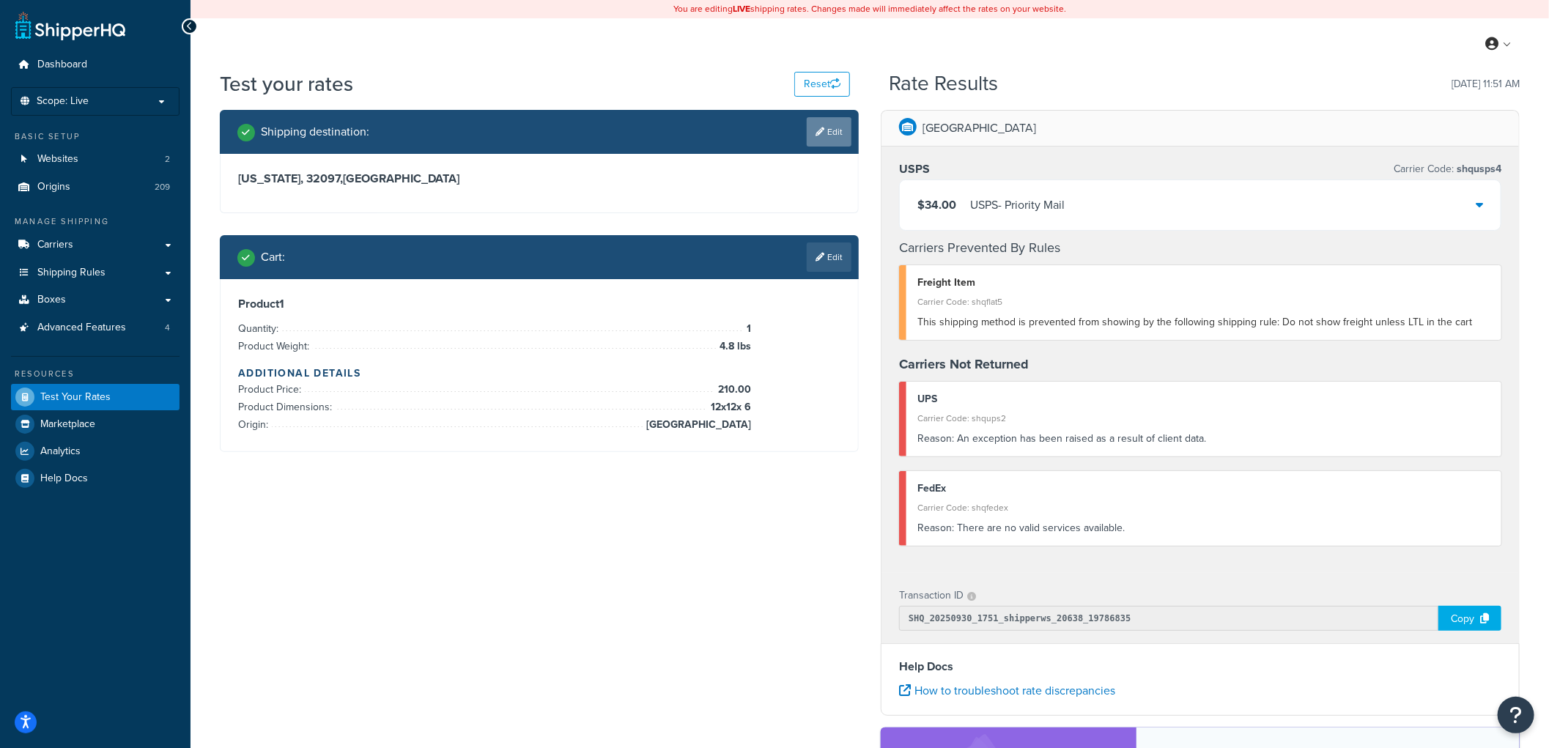
click at [833, 132] on link "Edit" at bounding box center [829, 131] width 45 height 29
select select "[GEOGRAPHIC_DATA]"
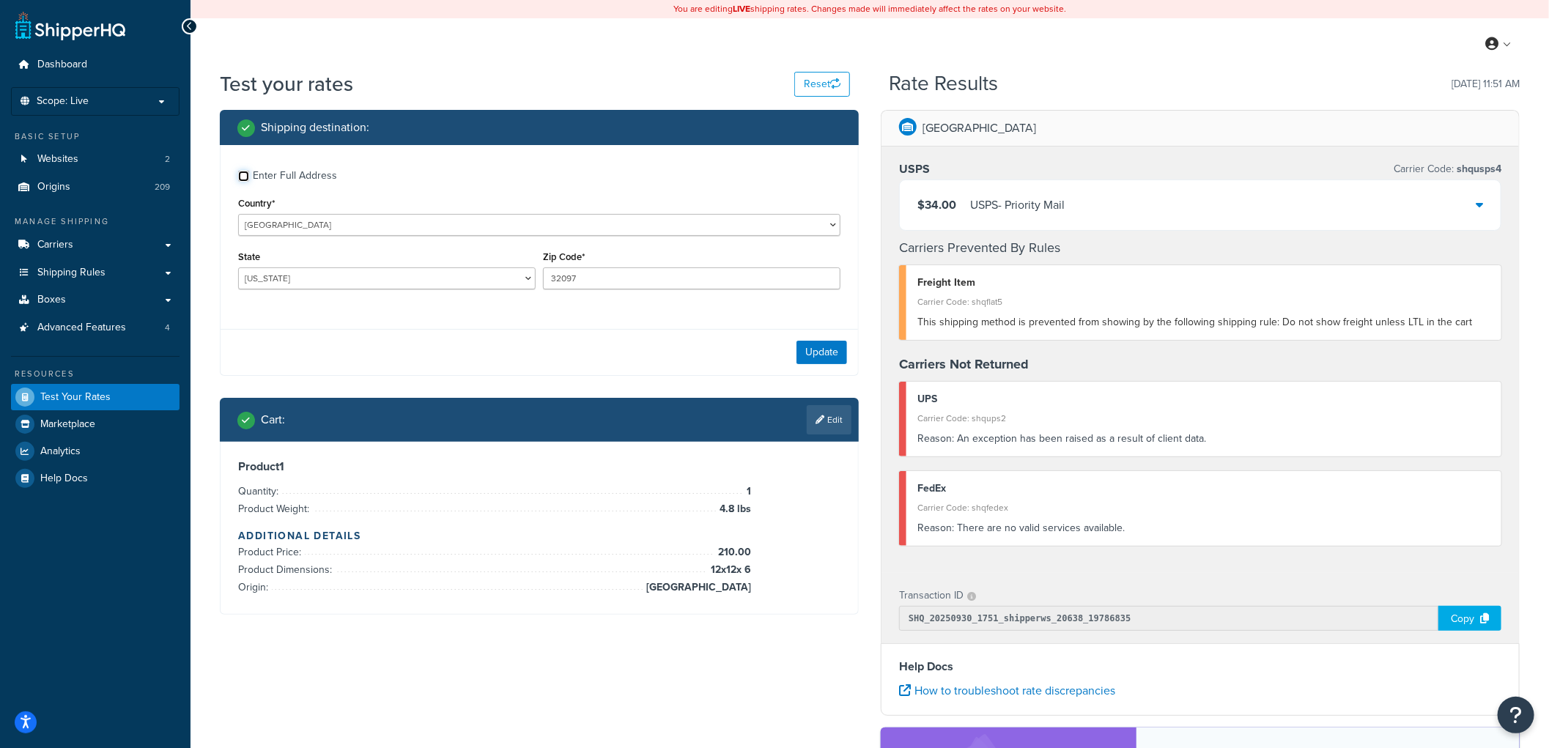
click at [242, 171] on input "Enter Full Address" at bounding box center [243, 176] width 11 height 11
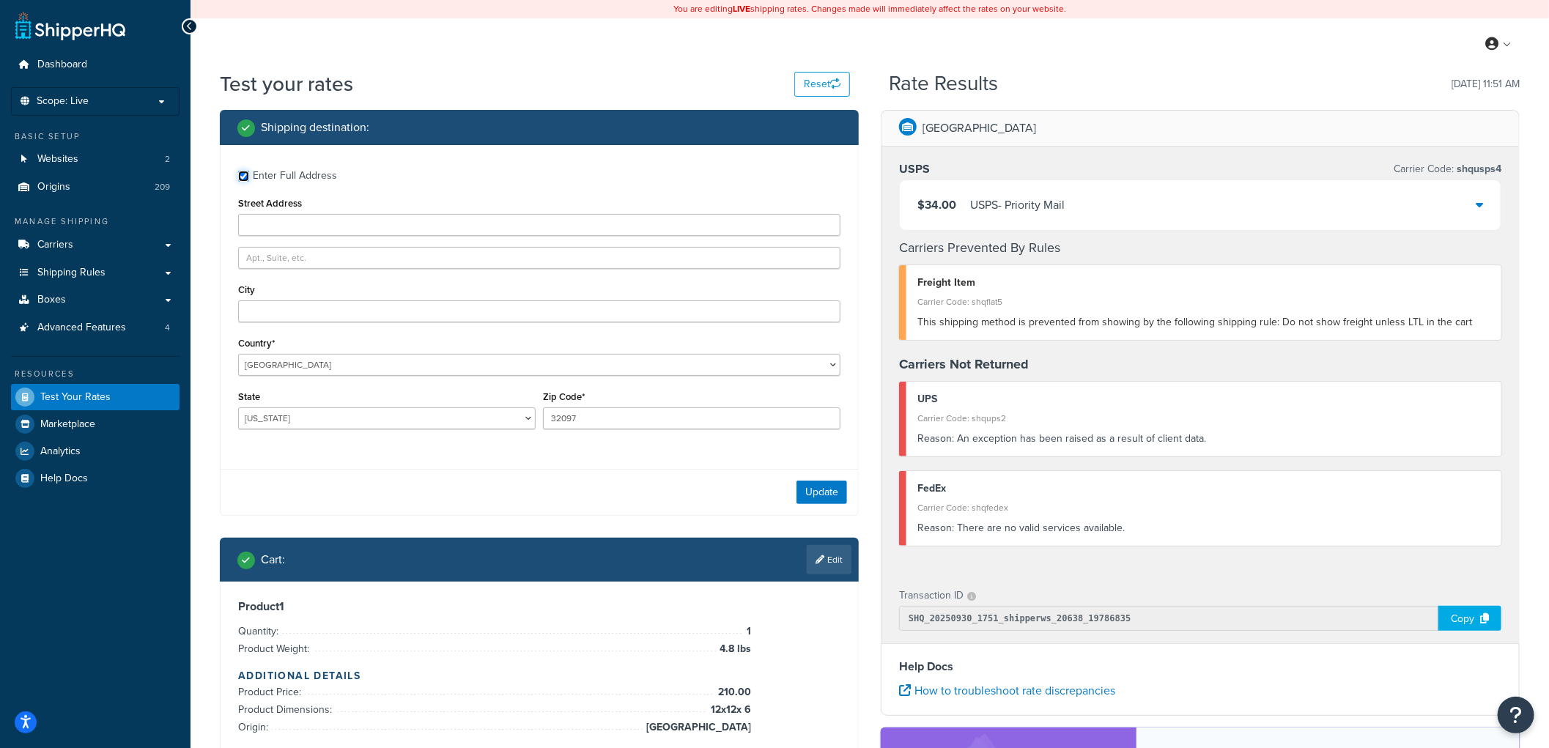
click at [238, 171] on input "Enter Full Address" at bounding box center [243, 176] width 11 height 11
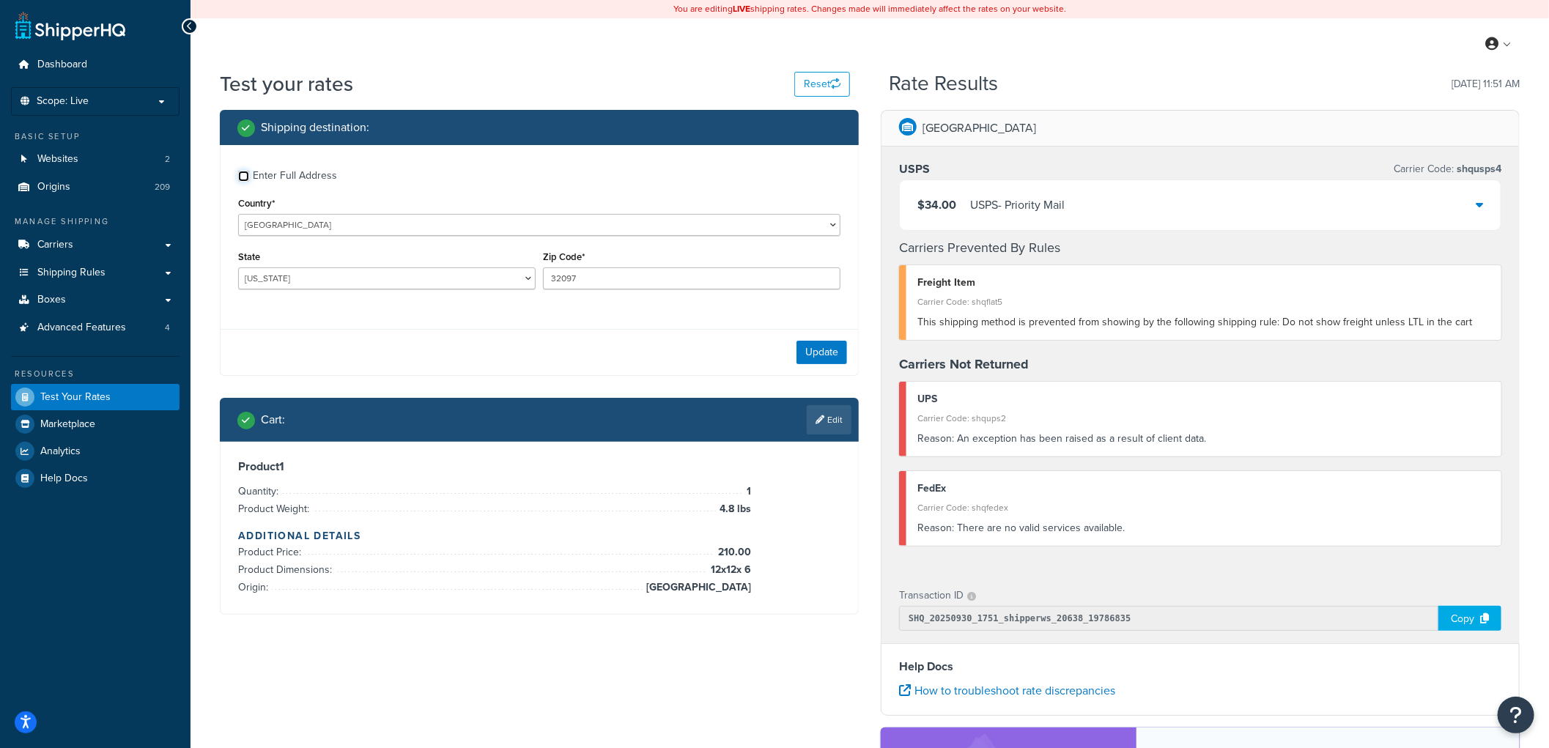
click at [242, 171] on input "Enter Full Address" at bounding box center [243, 176] width 11 height 11
checkbox input "true"
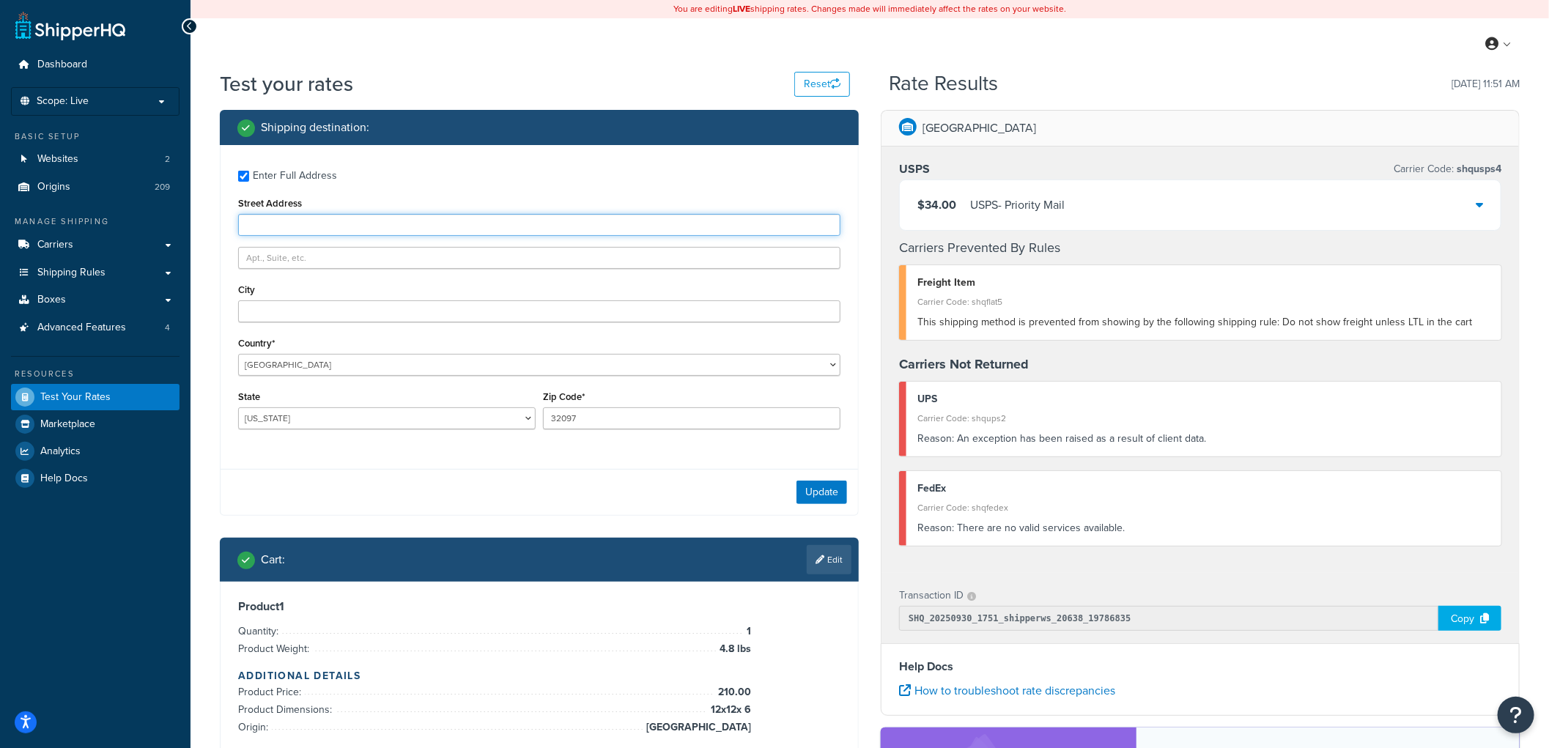
click at [246, 224] on input "Street Address" at bounding box center [539, 225] width 602 height 22
type input "78643 Goldfinch Ln"
click at [251, 311] on input "City" at bounding box center [539, 311] width 602 height 22
type input "Yulee"
click at [271, 412] on select "[US_STATE] [US_STATE] [US_STATE] [US_STATE] [US_STATE] Armed Forces Americas Ar…" at bounding box center [386, 418] width 297 height 22
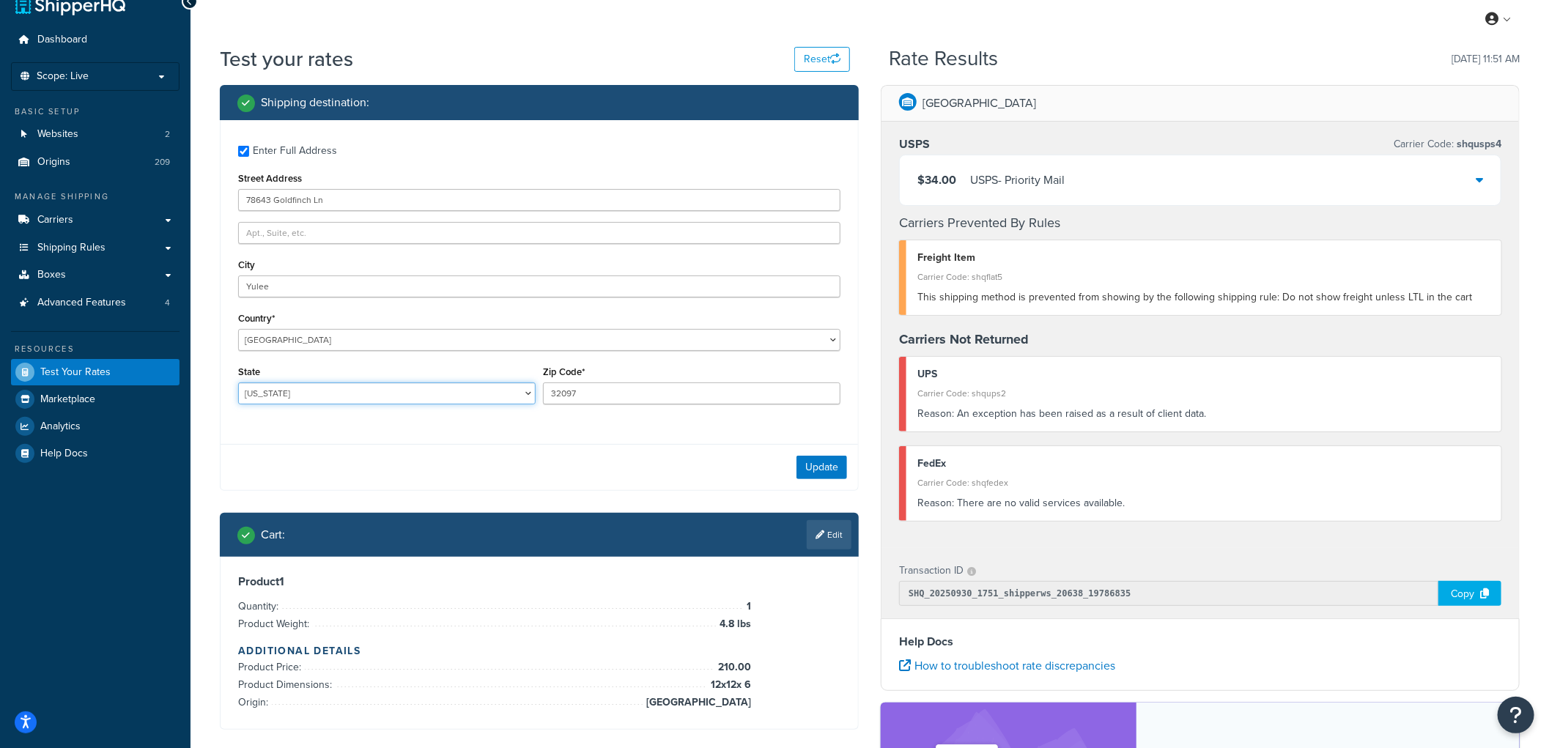
scroll to position [54, 0]
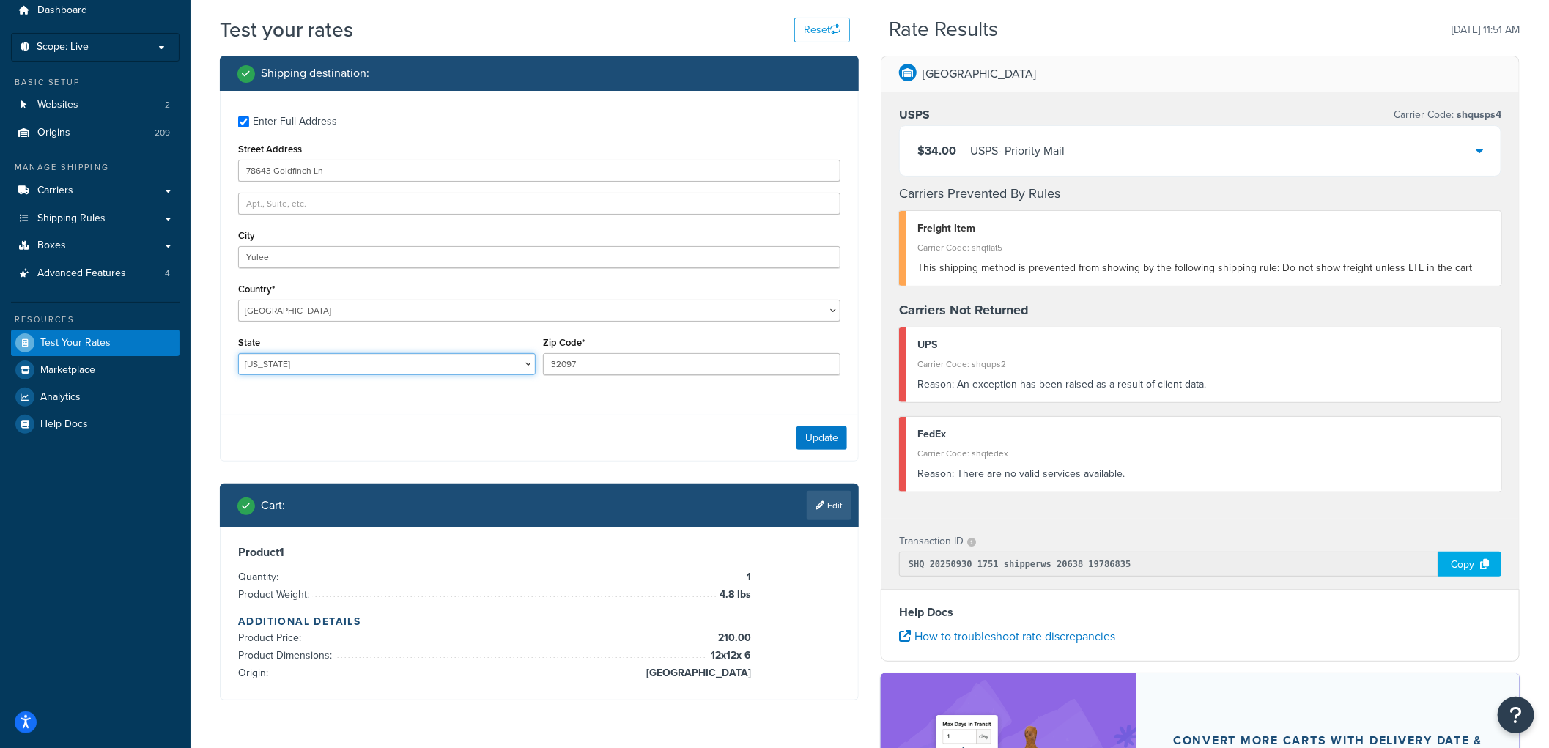
click at [524, 363] on select "[US_STATE] [US_STATE] [US_STATE] [US_STATE] [US_STATE] Armed Forces Americas Ar…" at bounding box center [386, 364] width 297 height 22
select select "FL"
click at [238, 353] on select "[US_STATE] [US_STATE] [US_STATE] [US_STATE] [US_STATE] Armed Forces Americas Ar…" at bounding box center [386, 364] width 297 height 22
click at [822, 432] on button "Update" at bounding box center [821, 437] width 51 height 23
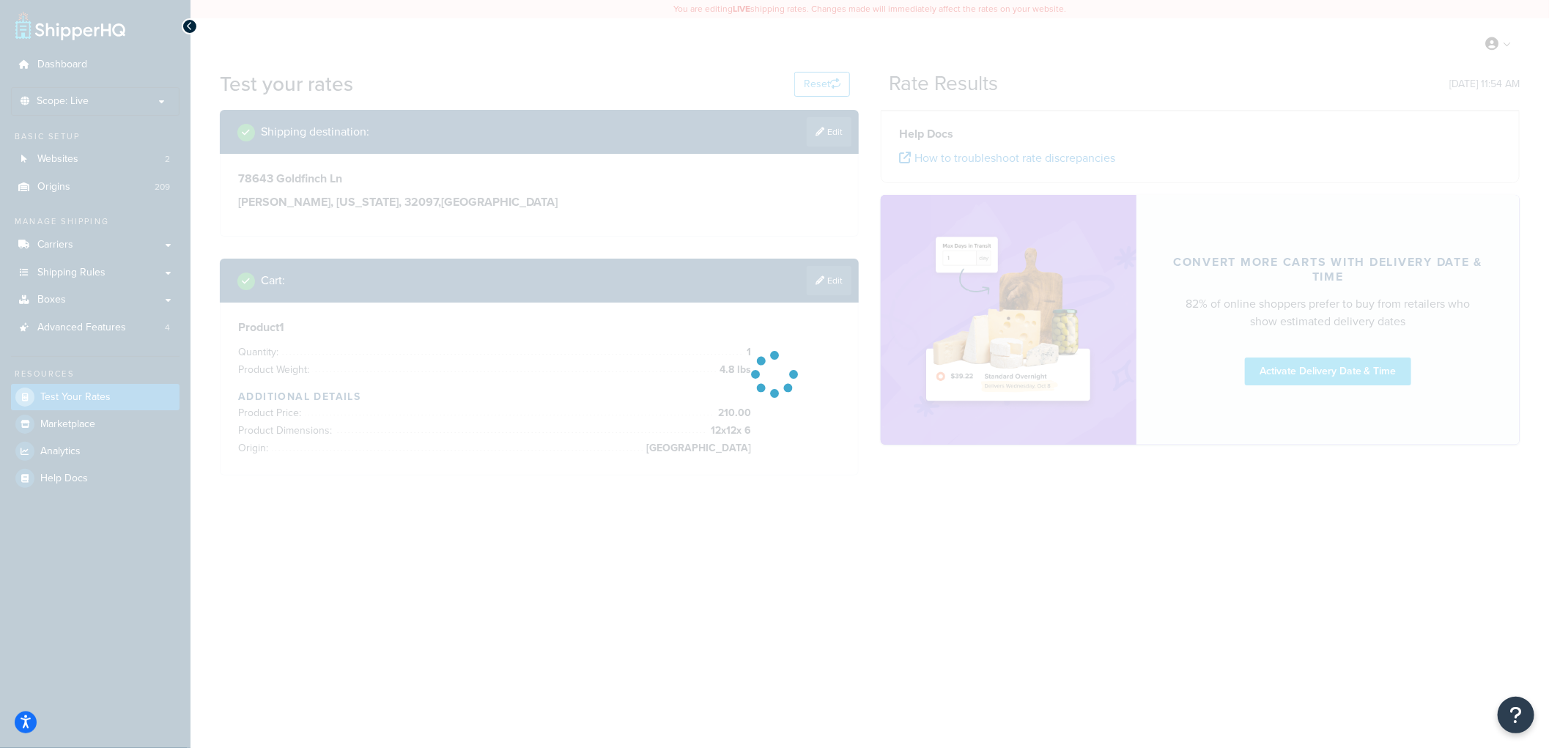
scroll to position [0, 0]
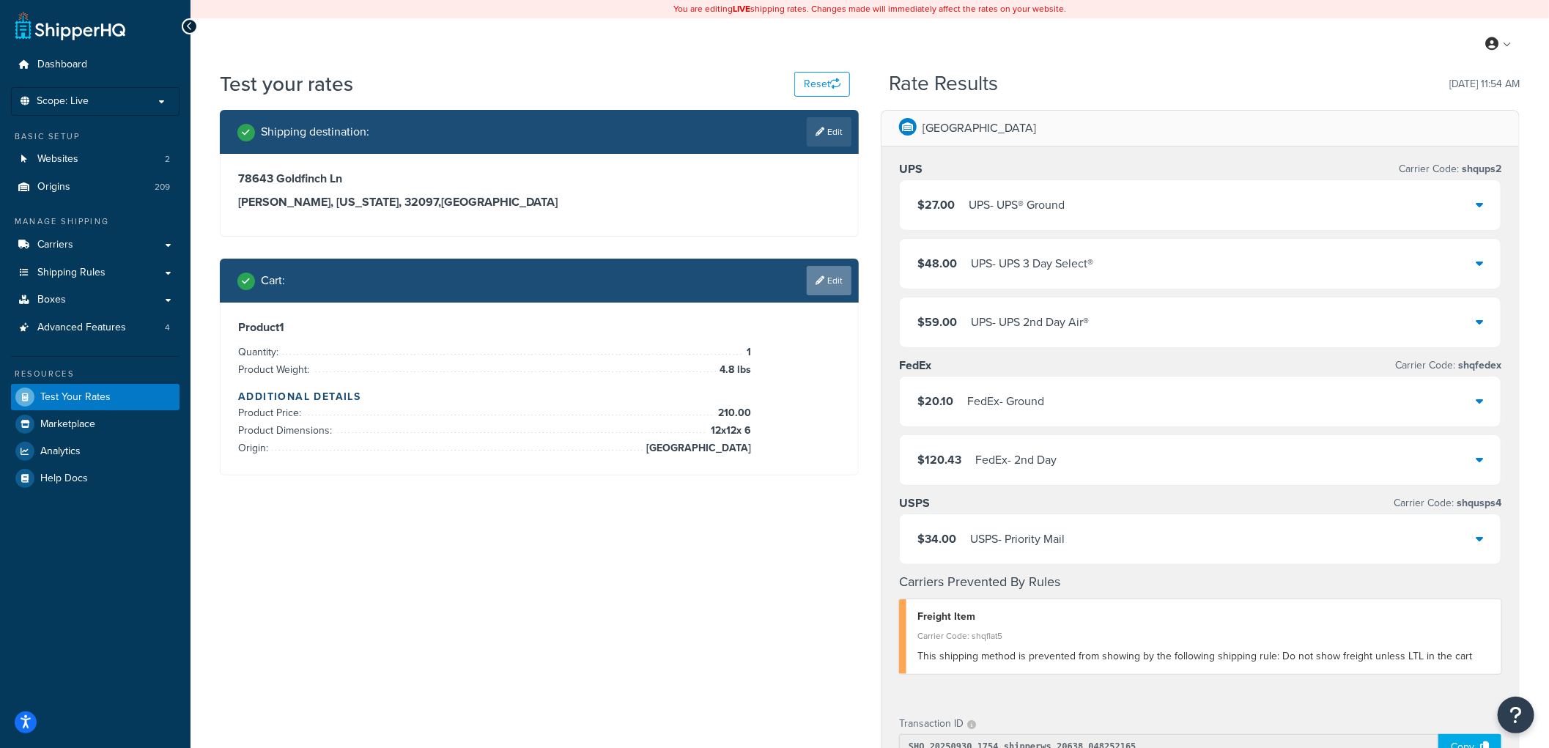
click at [829, 270] on link "Edit" at bounding box center [829, 280] width 45 height 29
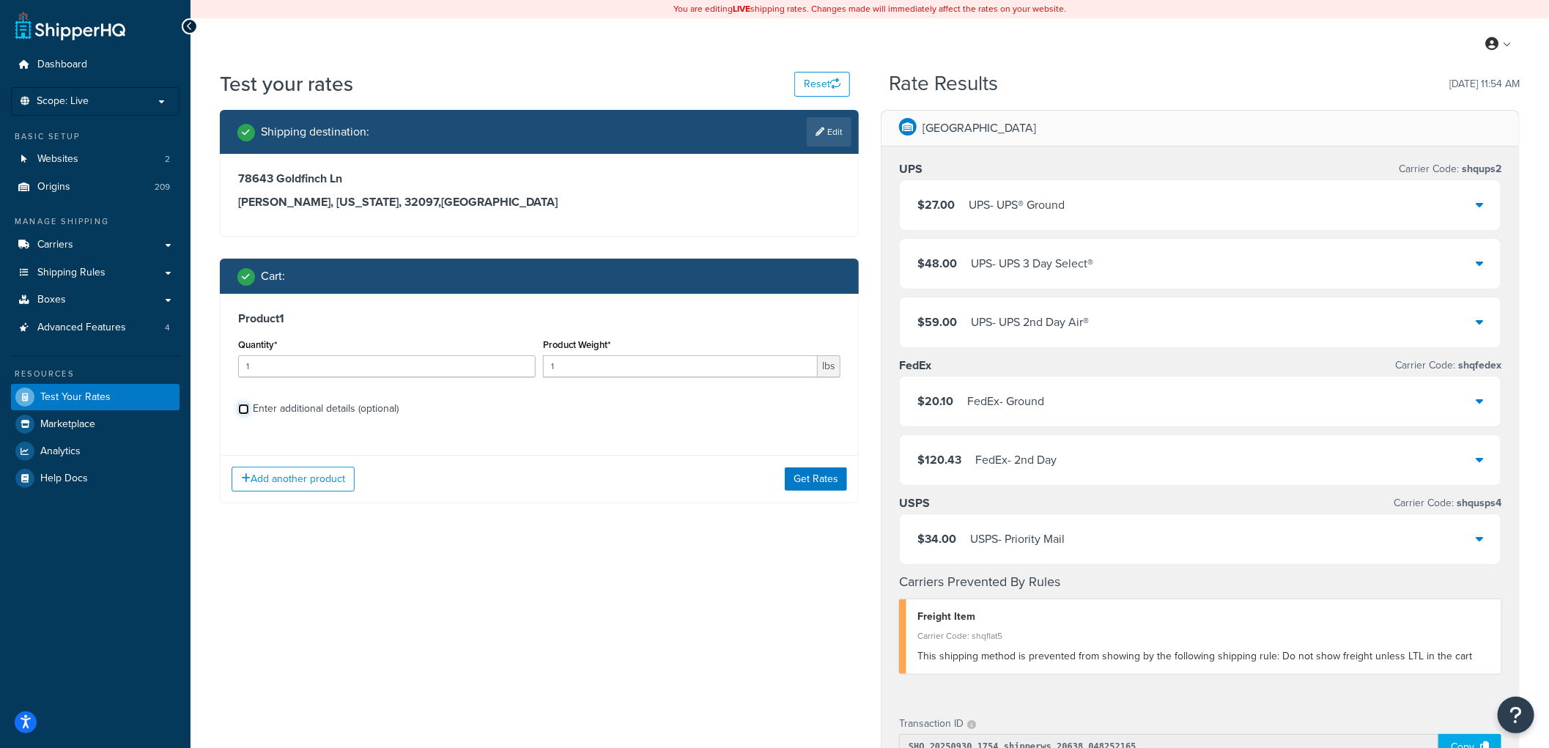
click at [242, 404] on input "Enter additional details (optional)" at bounding box center [243, 409] width 11 height 11
checkbox input "true"
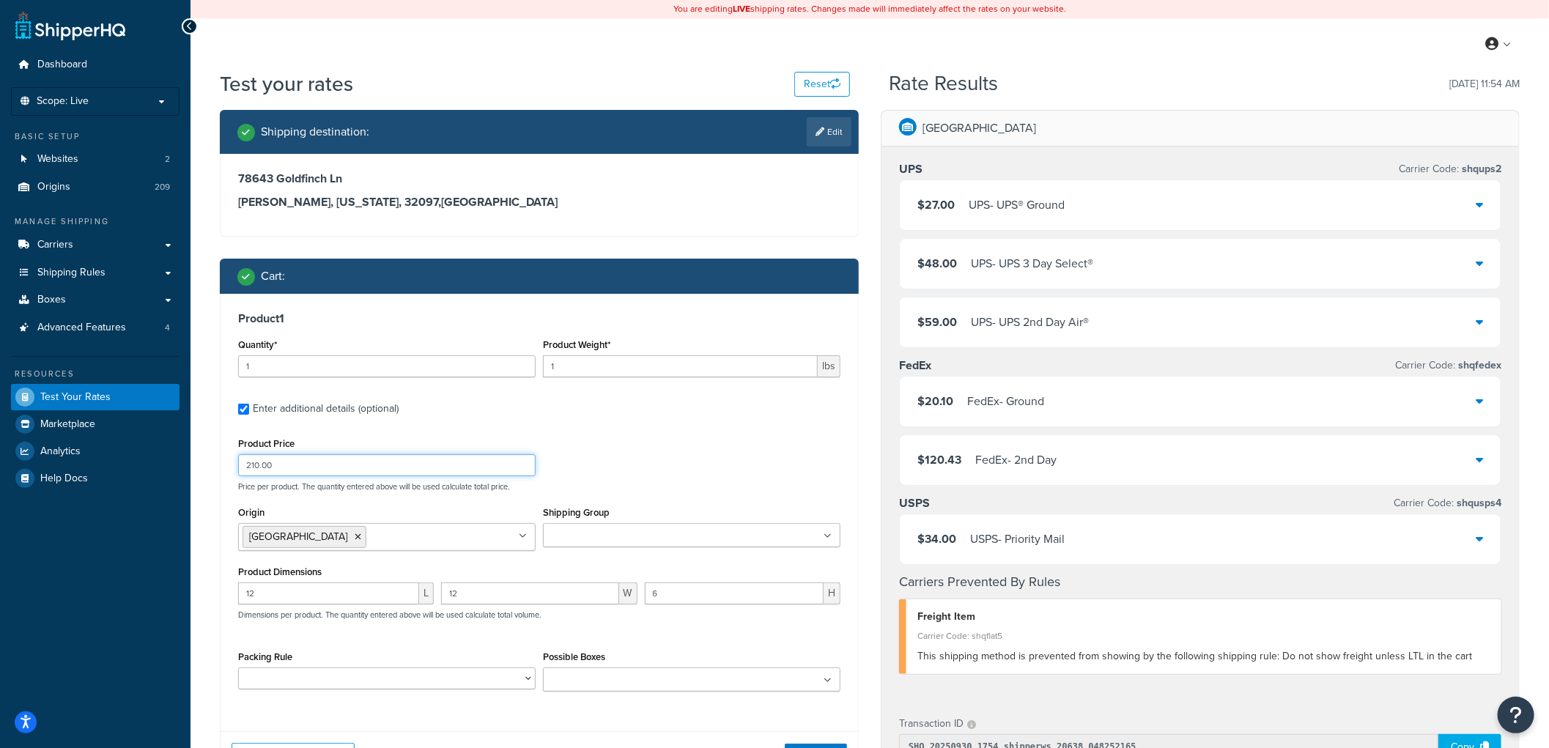
drag, startPoint x: 277, startPoint y: 464, endPoint x: 229, endPoint y: 456, distance: 49.0
click at [229, 456] on div "Product 1 Quantity* 1 Product Weight* 1 lbs Enter additional details (optional)…" at bounding box center [539, 507] width 637 height 426
type input "298.91"
click at [595, 422] on div "Product 1 Quantity* 1 Product Weight* 1 lbs Enter additional details (optional)…" at bounding box center [539, 507] width 637 height 426
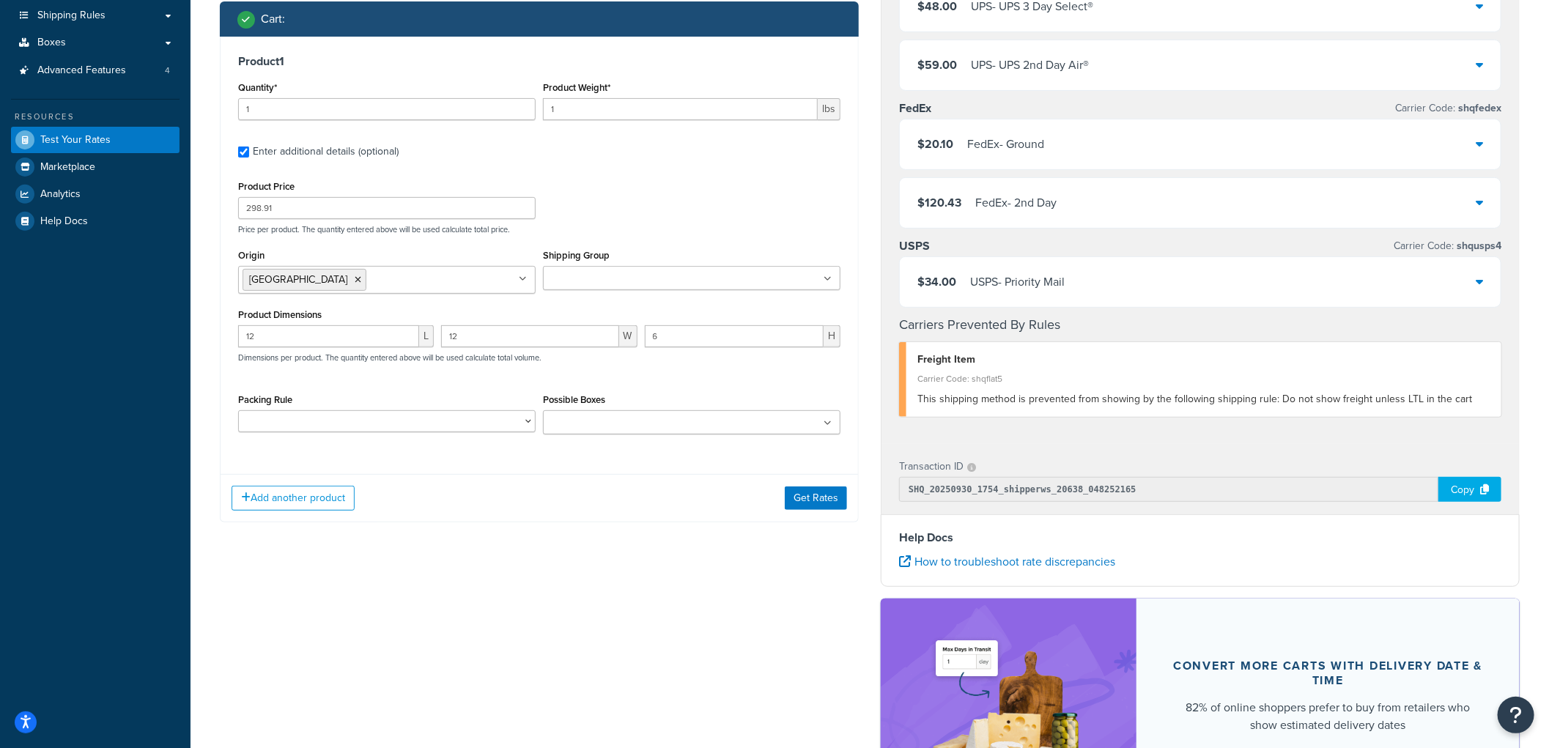
scroll to position [271, 0]
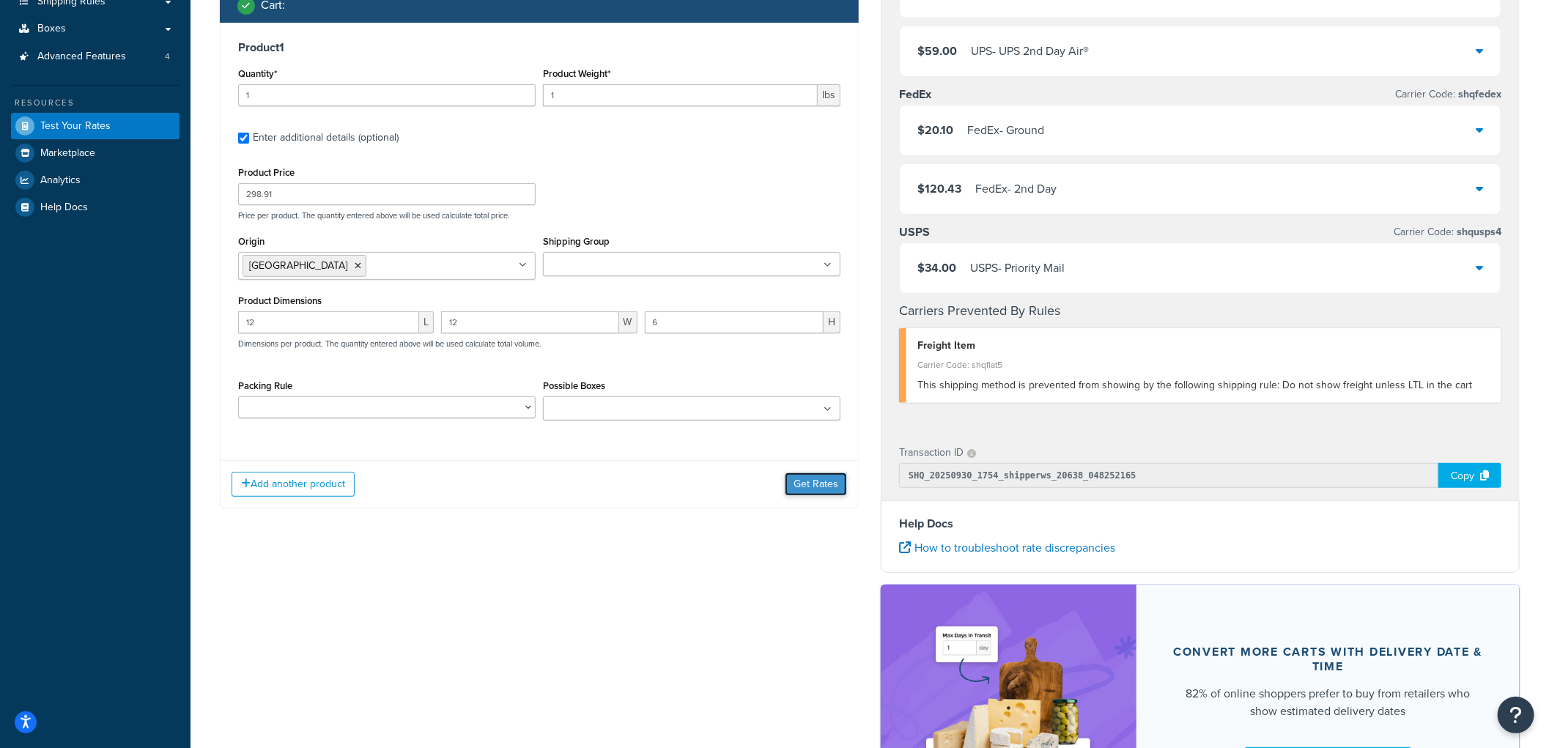
click at [817, 480] on button "Get Rates" at bounding box center [816, 484] width 62 height 23
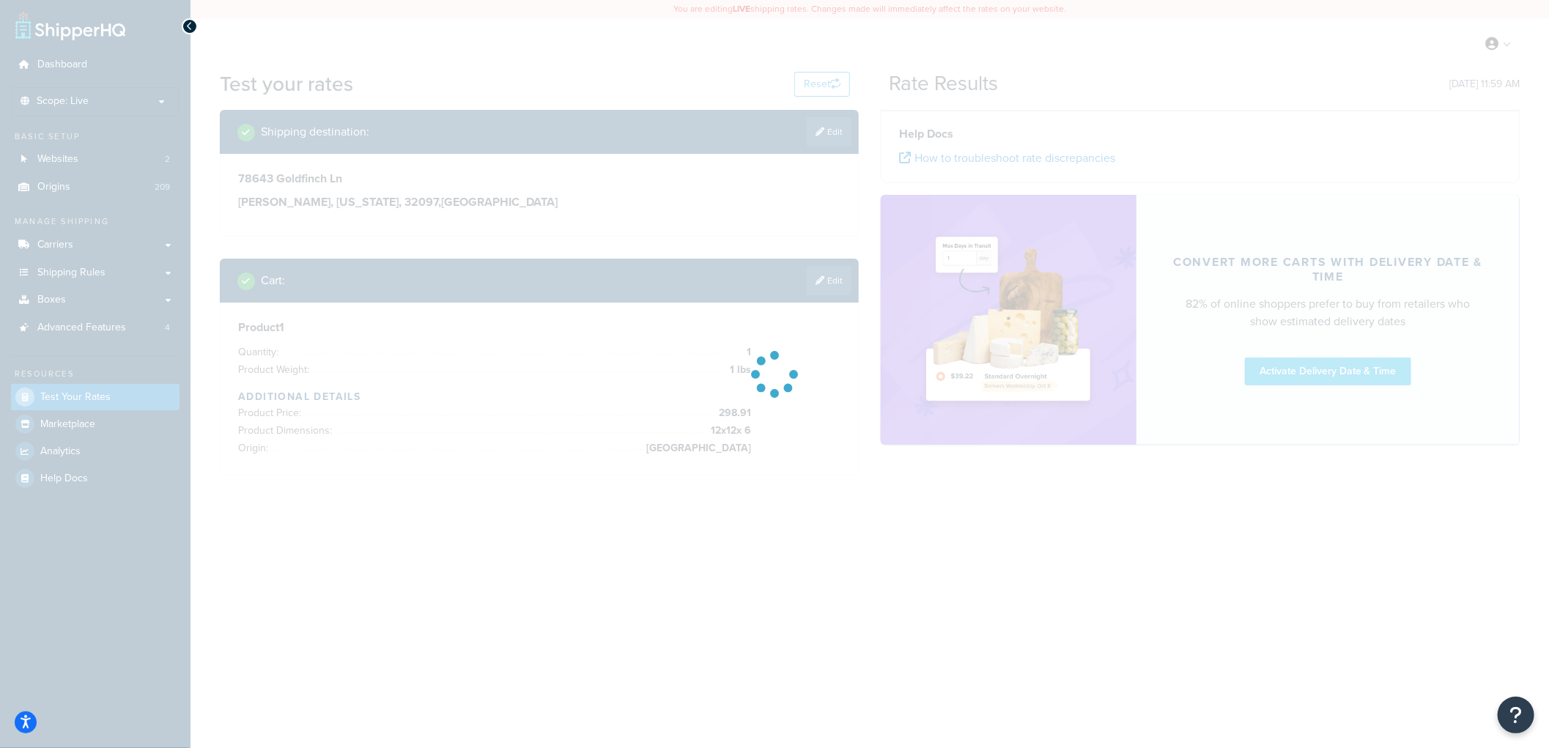
scroll to position [0, 0]
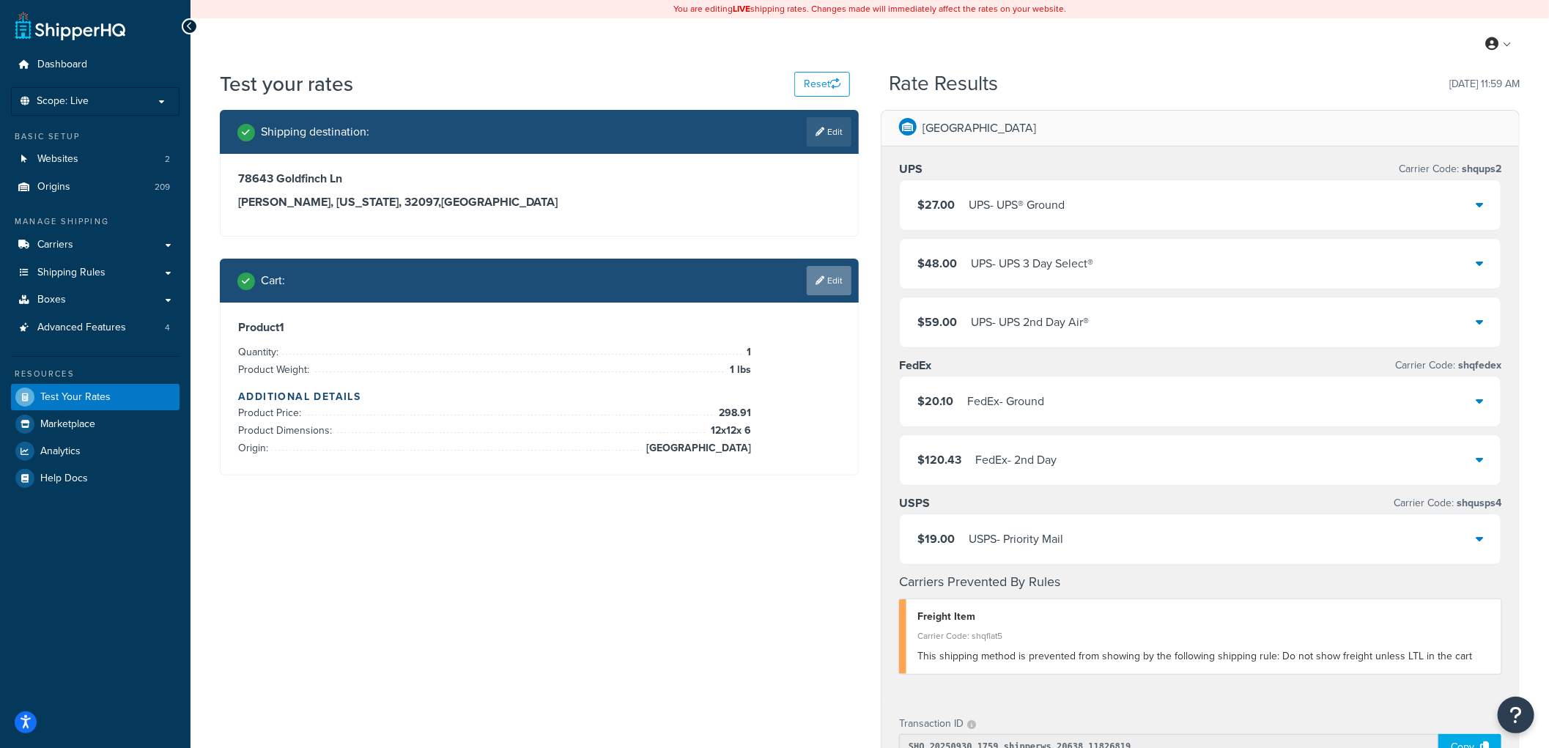
click at [831, 273] on link "Edit" at bounding box center [829, 280] width 45 height 29
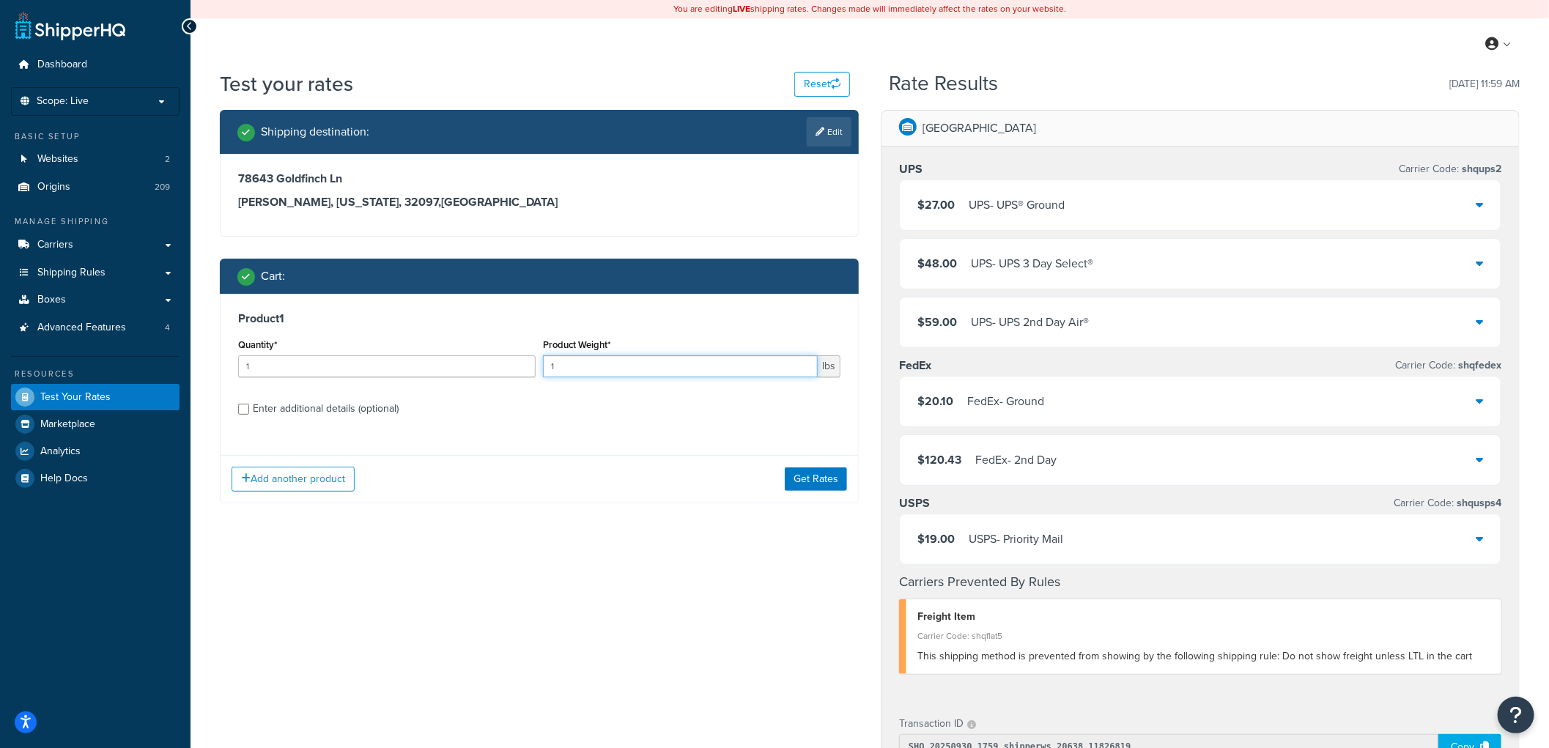
drag, startPoint x: 562, startPoint y: 364, endPoint x: 524, endPoint y: 356, distance: 38.9
click at [524, 356] on div "Quantity* 1 Product Weight* 1 lbs" at bounding box center [539, 361] width 610 height 53
type input "4.8"
click at [815, 475] on button "Get Rates" at bounding box center [816, 478] width 62 height 23
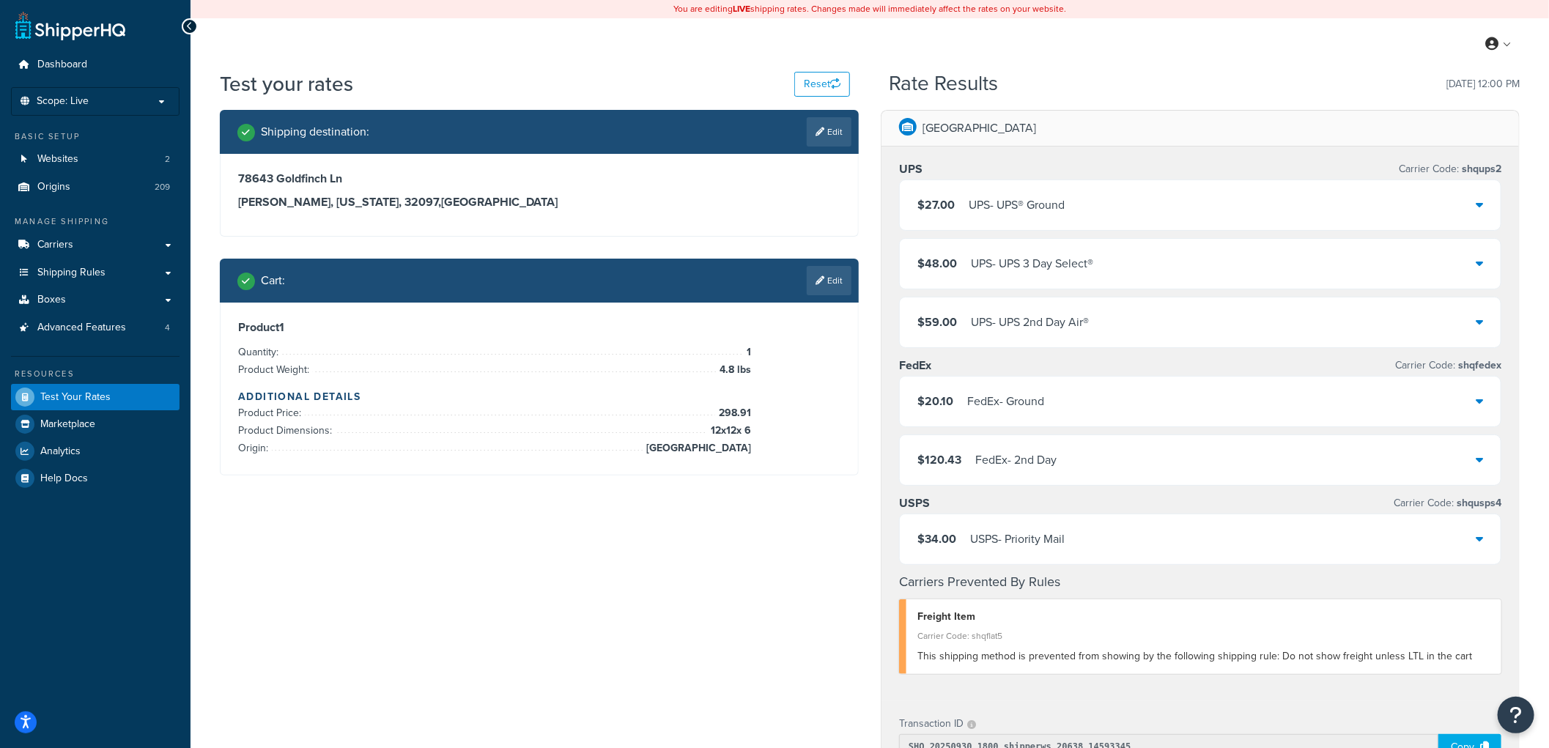
click at [752, 671] on div "Shipping destination : Edit 78643 Goldfinch Ln Yulee, [US_STATE], 32097 , [GEOG…" at bounding box center [870, 615] width 1322 height 1010
click at [189, 21] on icon at bounding box center [190, 26] width 7 height 10
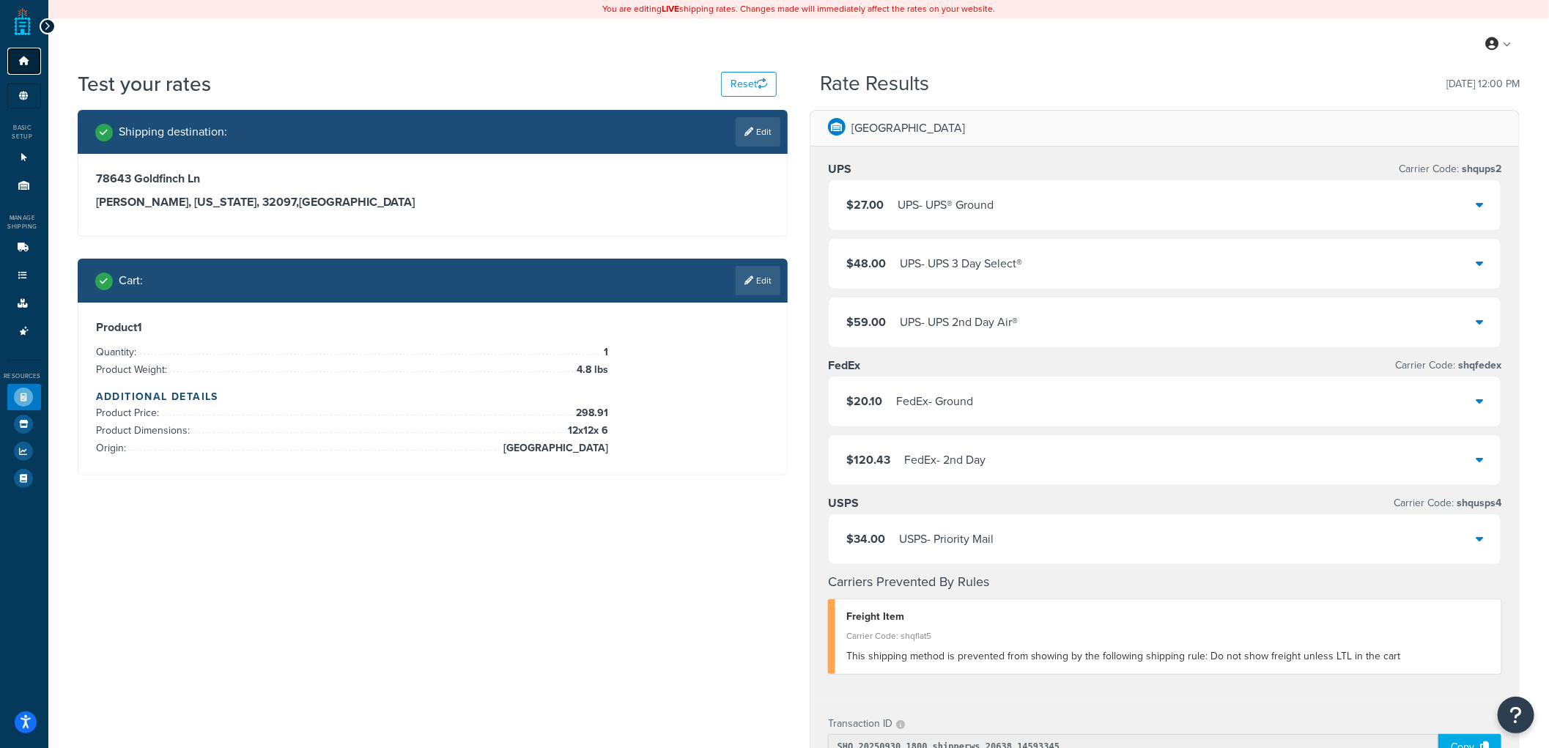
click at [23, 56] on link "Dashboard" at bounding box center [24, 61] width 34 height 27
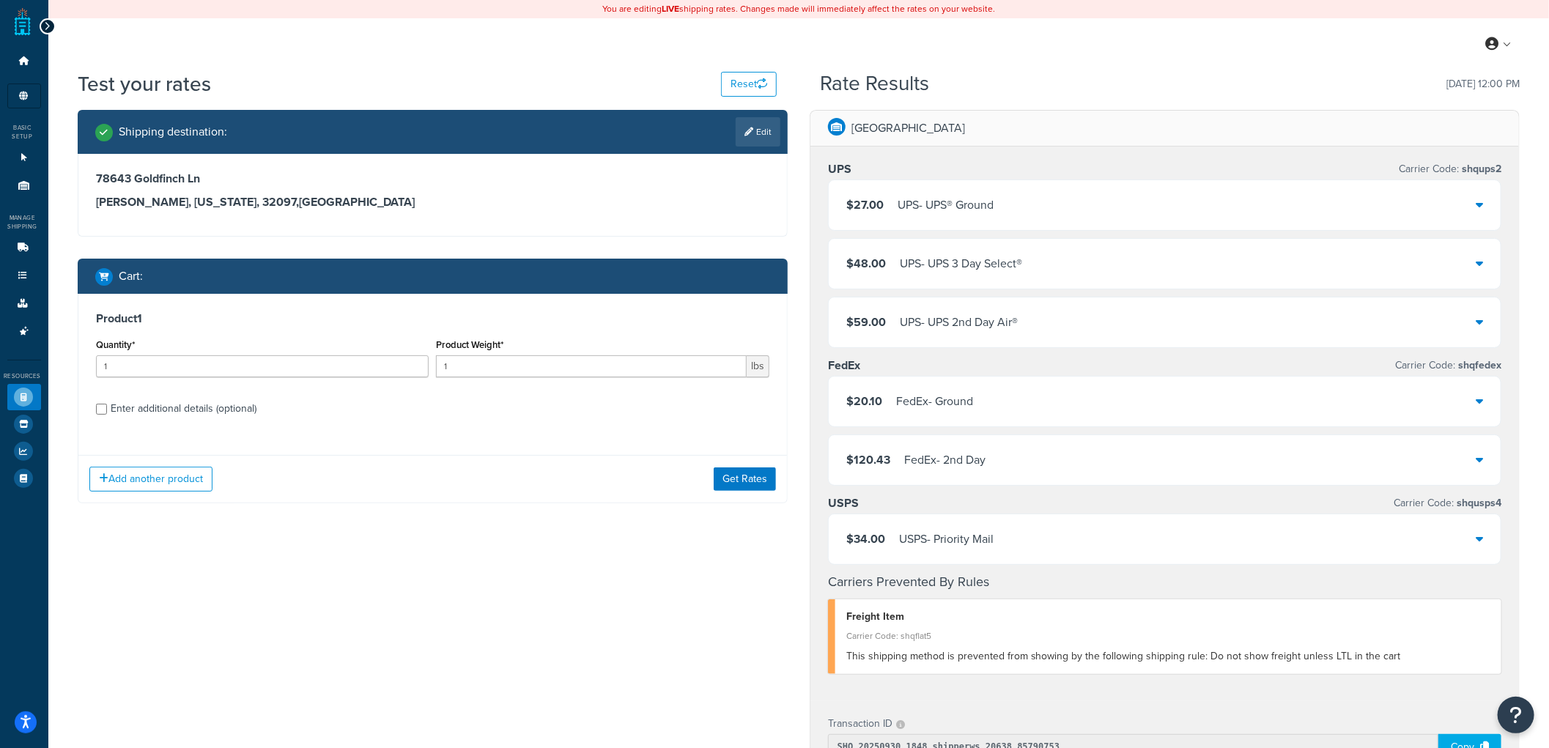
click at [1470, 199] on div "$27.00 UPS - UPS® Ground" at bounding box center [1165, 205] width 672 height 50
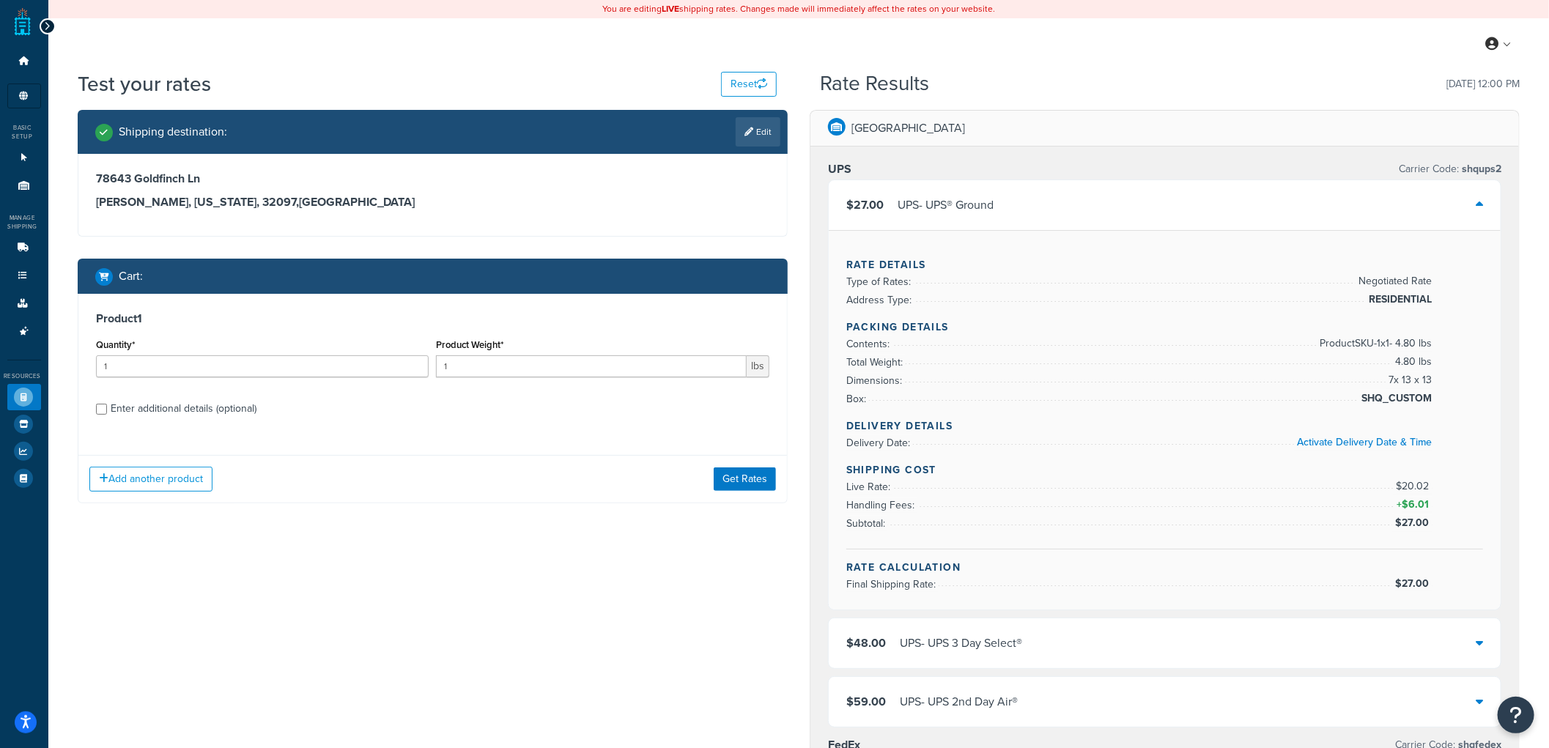
click at [396, 413] on label "Enter additional details (optional)" at bounding box center [440, 407] width 659 height 23
click at [107, 413] on input "Enter additional details (optional)" at bounding box center [101, 409] width 11 height 11
checkbox input "true"
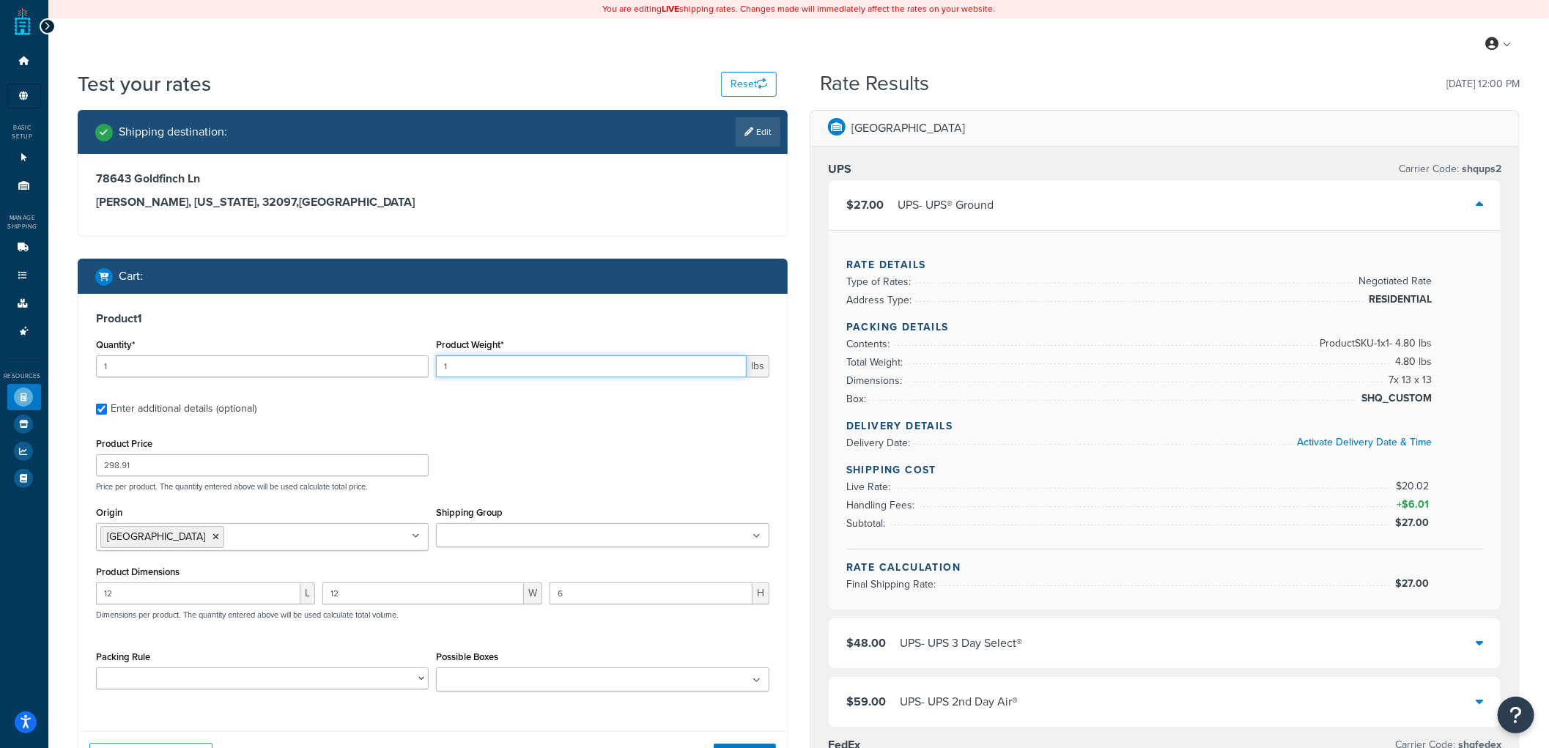
drag, startPoint x: 451, startPoint y: 366, endPoint x: 415, endPoint y: 367, distance: 35.2
click at [415, 367] on div "Quantity* 1 Product Weight* 1 lbs" at bounding box center [432, 361] width 681 height 53
type input "4.8"
